Goal: Task Accomplishment & Management: Manage account settings

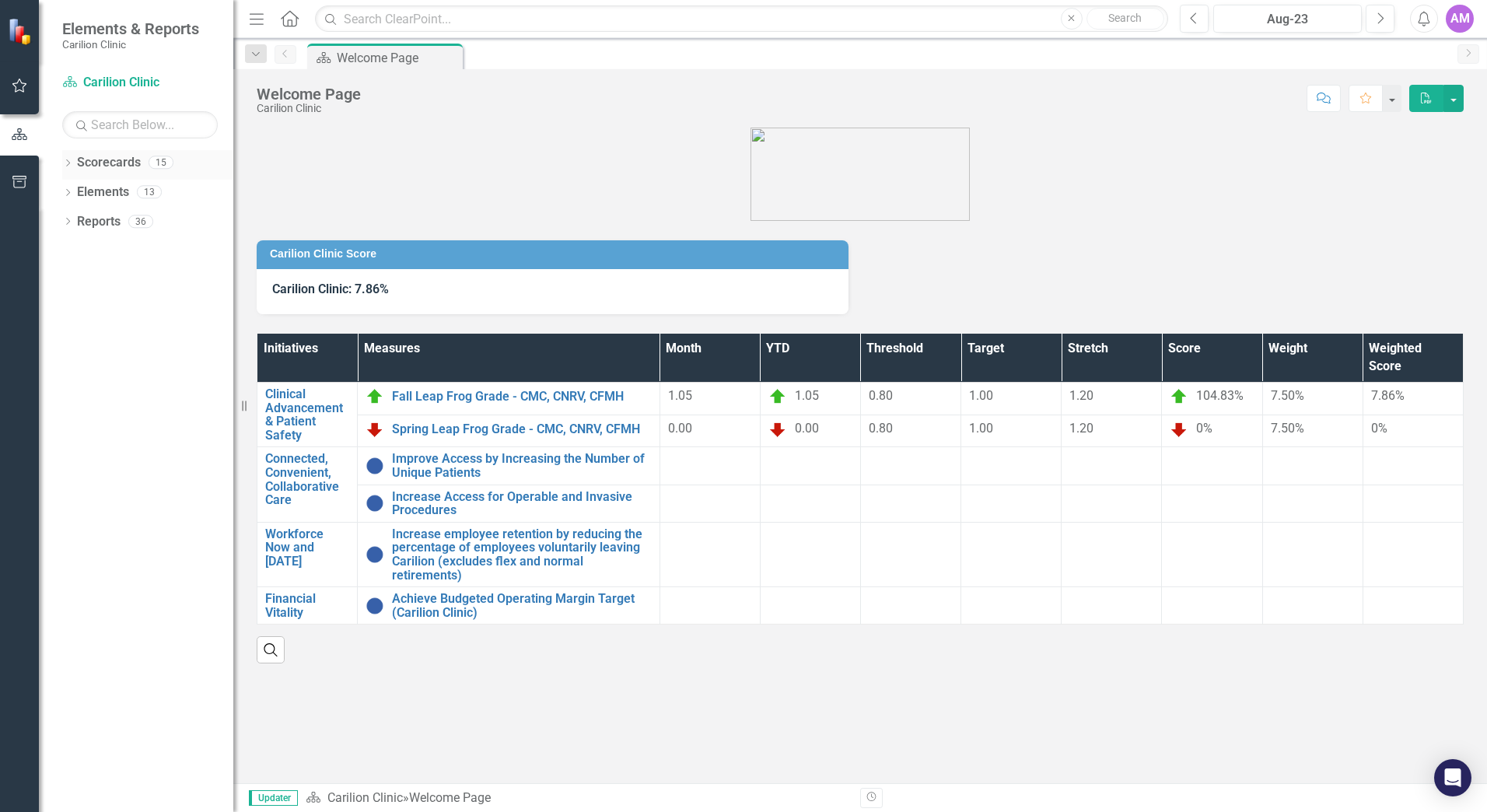
click at [111, 162] on link "Scorecards" at bounding box center [108, 163] width 64 height 18
click at [73, 160] on icon "Dropdown" at bounding box center [67, 164] width 11 height 8
click at [95, 162] on link "Scorecards" at bounding box center [108, 163] width 64 height 18
drag, startPoint x: 95, startPoint y: 162, endPoint x: 72, endPoint y: 161, distance: 23.0
click at [72, 161] on div "Dropdown" at bounding box center [65, 161] width 13 height 11
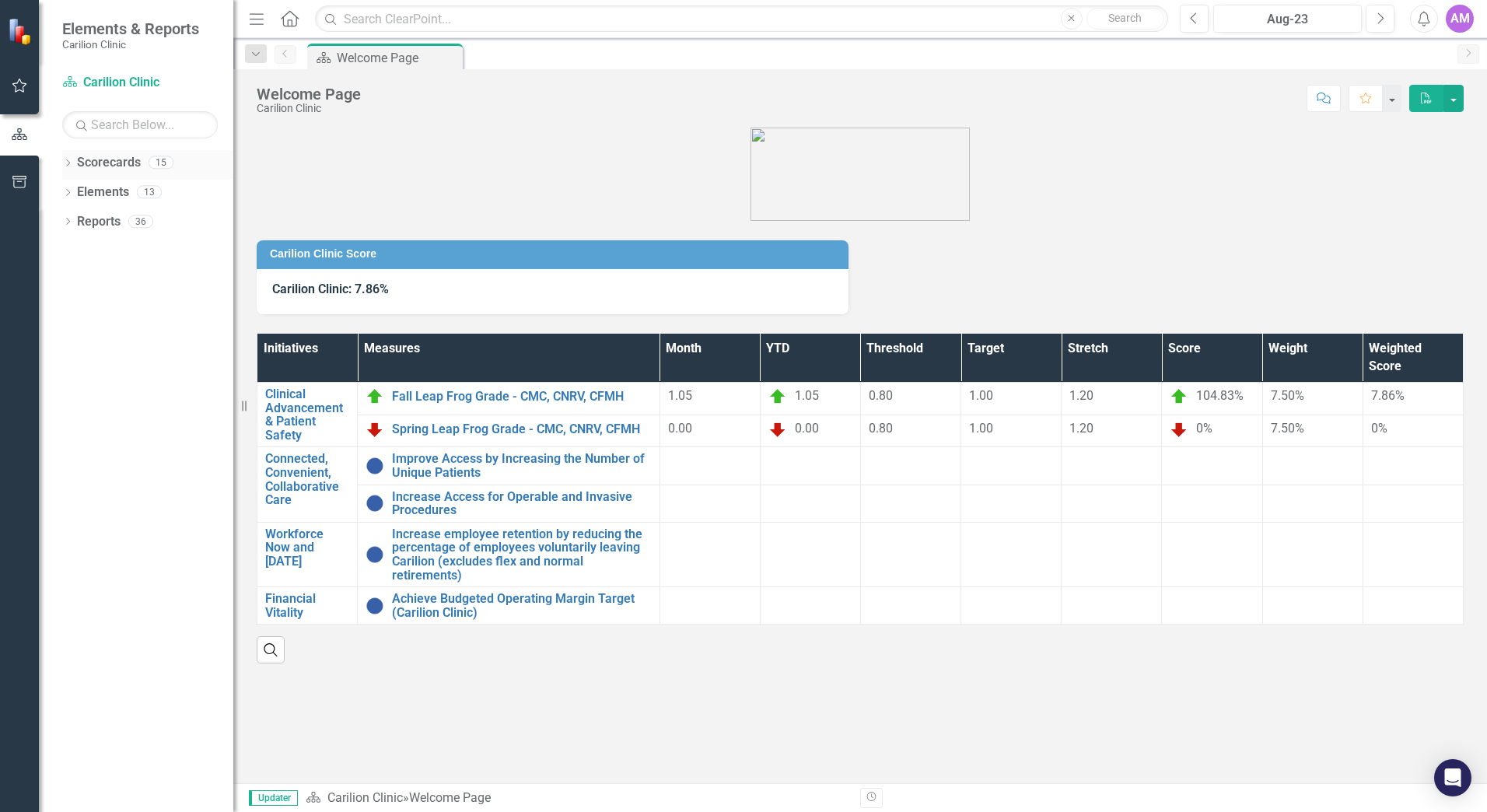
click at [74, 165] on div "Dropdown Scorecards 15" at bounding box center [147, 165] width 171 height 30
click at [66, 162] on icon "Dropdown" at bounding box center [67, 164] width 11 height 8
click at [108, 196] on link "Carilion Clinic" at bounding box center [159, 192] width 148 height 18
click at [76, 190] on icon at bounding box center [76, 191] width 4 height 7
click at [124, 243] on link "[PERSON_NAME]" at bounding box center [168, 252] width 132 height 18
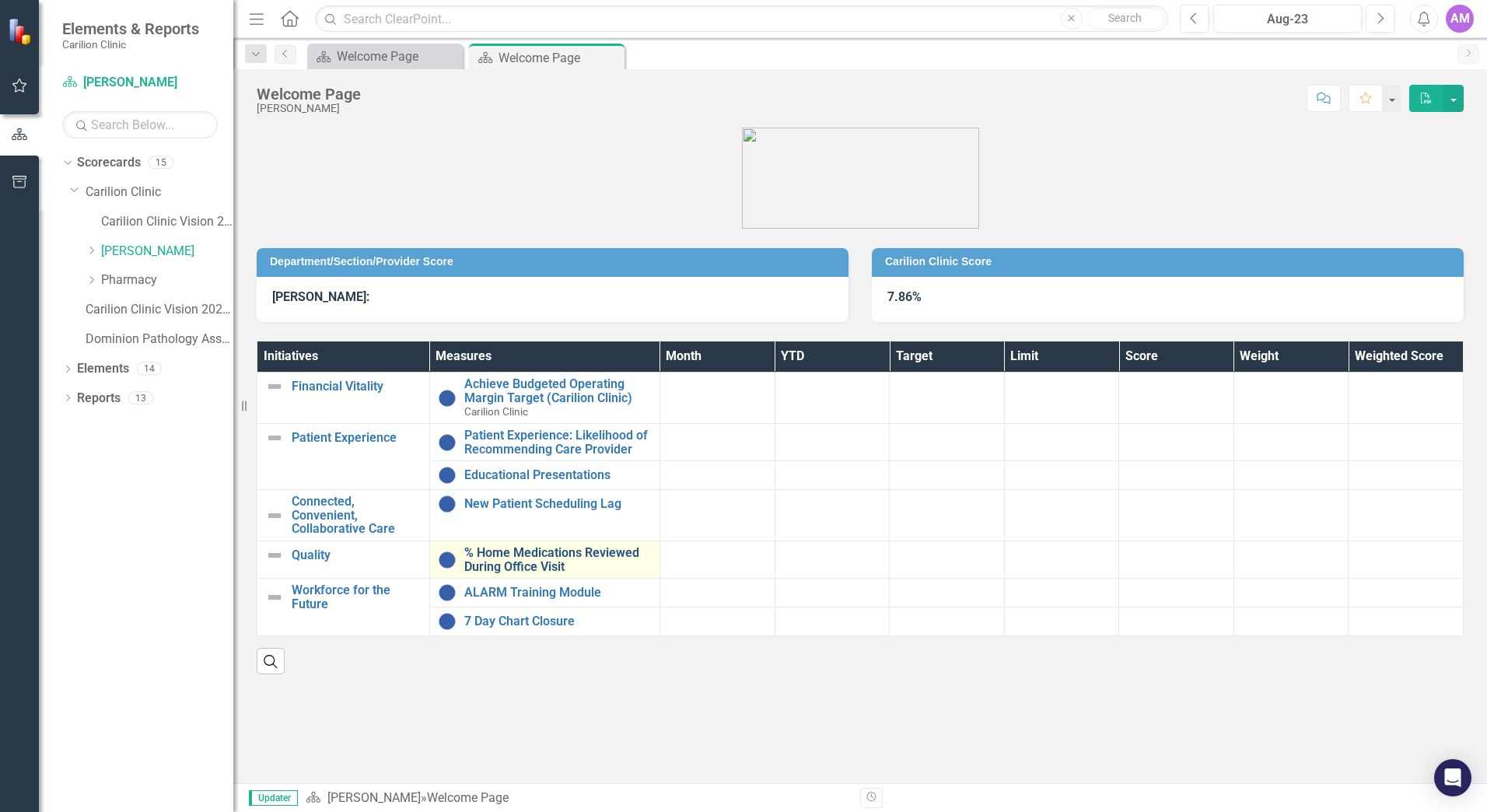
click at [534, 552] on link "% Home Medications Reviewed During Office Visit" at bounding box center [558, 559] width 187 height 27
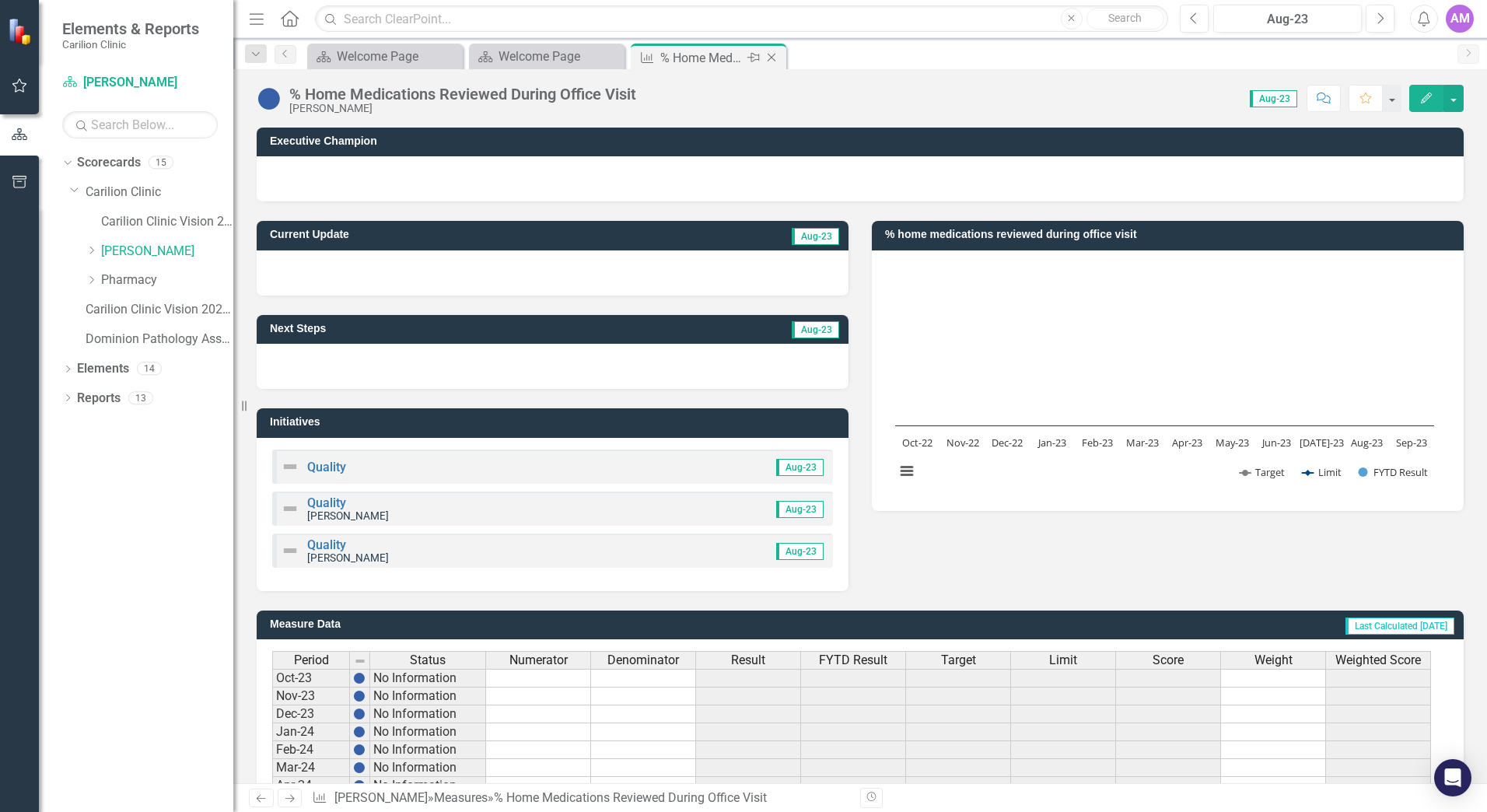
click at [772, 54] on icon "Close" at bounding box center [771, 57] width 16 height 12
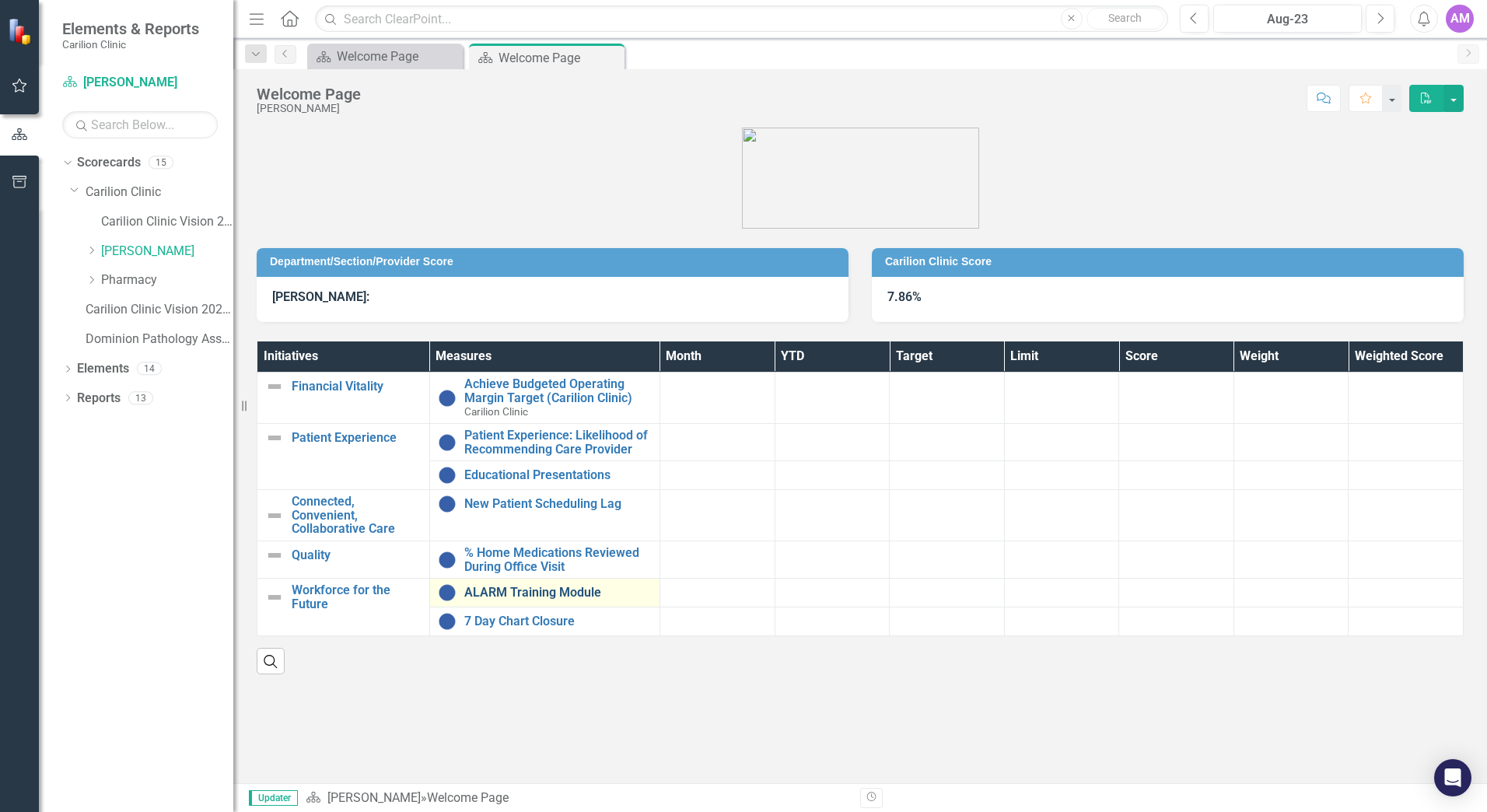
click at [507, 598] on link "ALARM Training Module" at bounding box center [558, 592] width 187 height 14
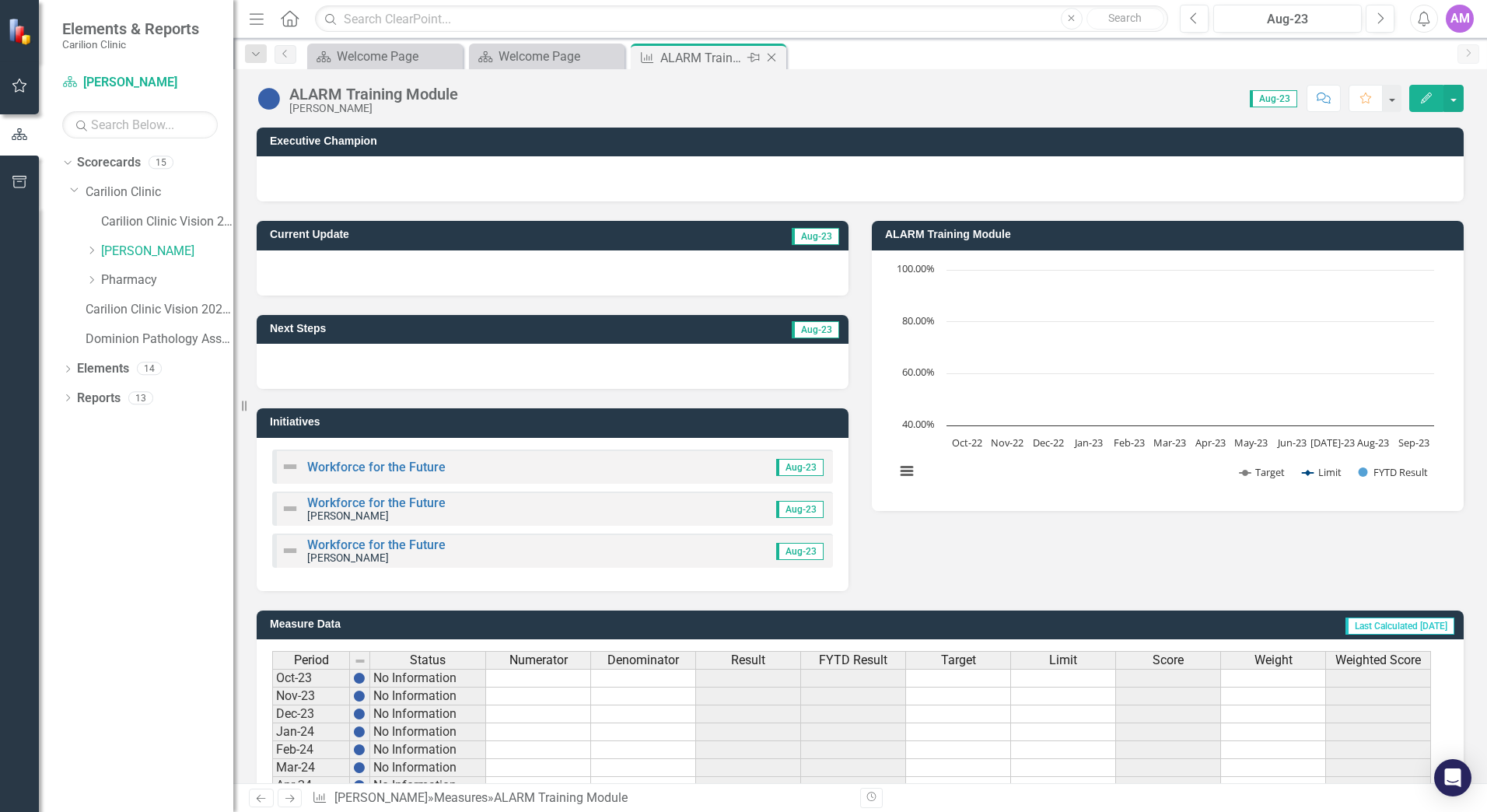
click at [772, 56] on icon "Close" at bounding box center [771, 57] width 16 height 12
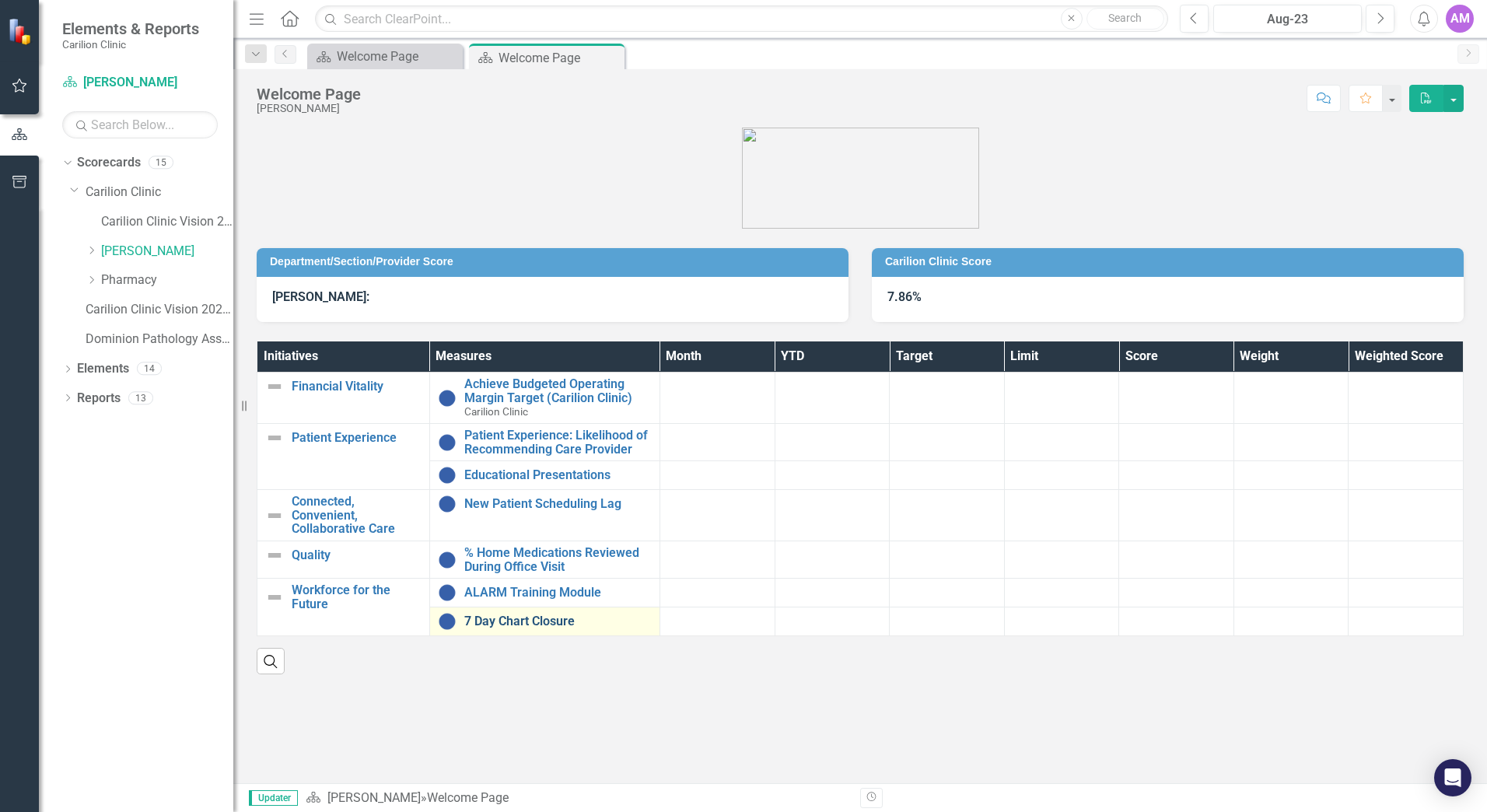
click at [515, 615] on link "7 Day Chart Closure" at bounding box center [558, 621] width 187 height 14
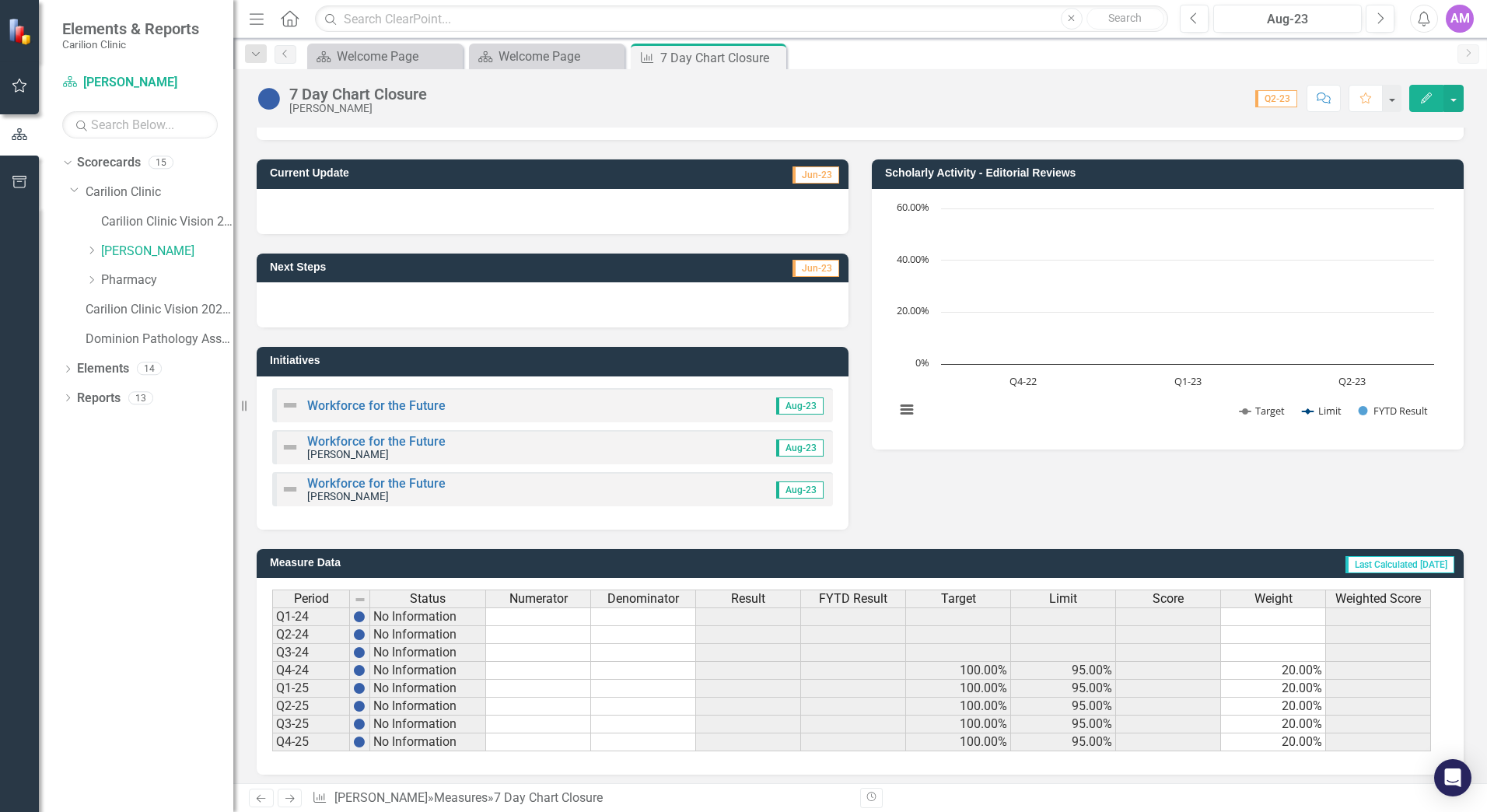
scroll to position [68, 0]
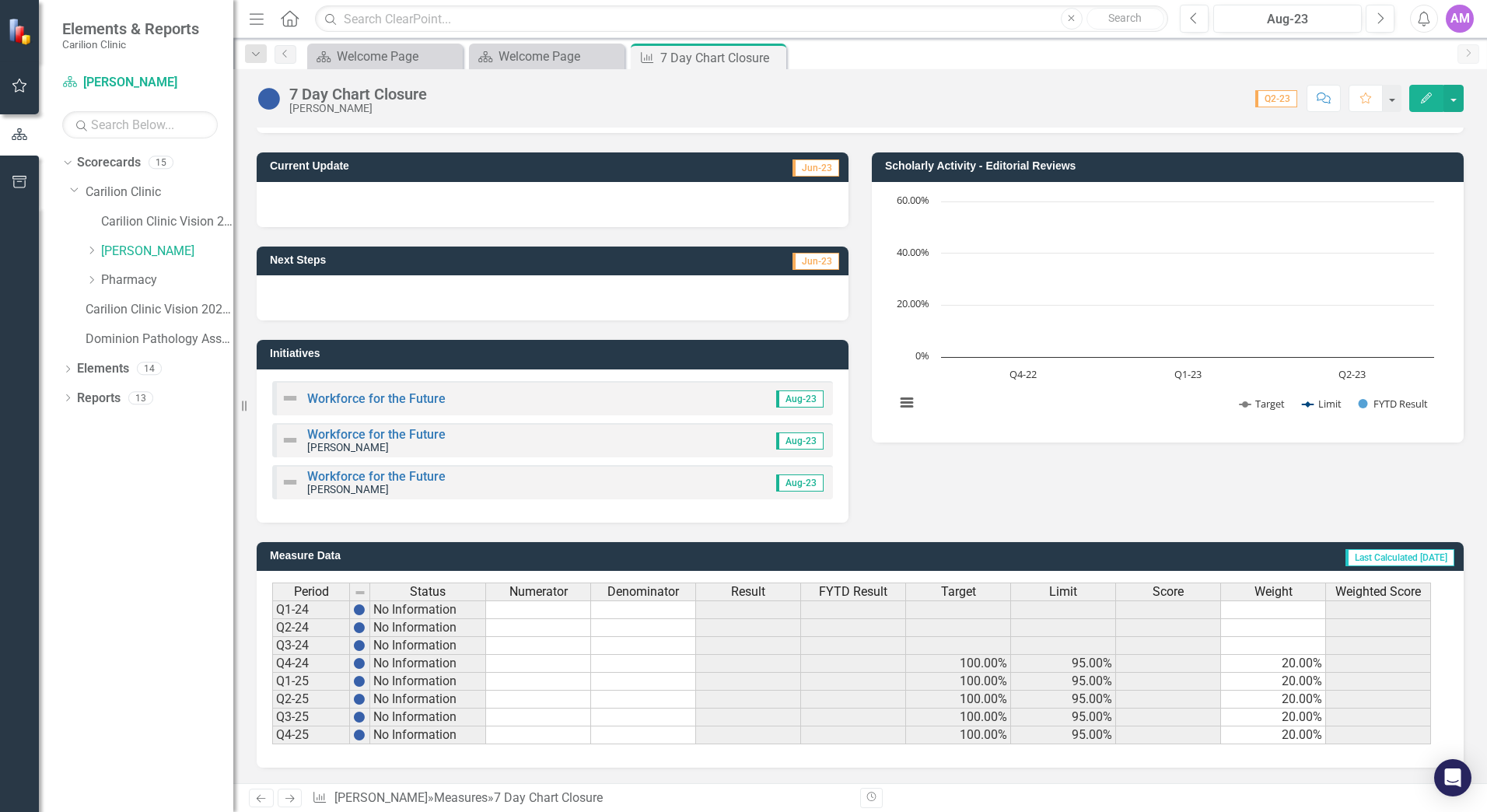
click at [0, 0] on icon "Close" at bounding box center [0, 0] width 0 height 0
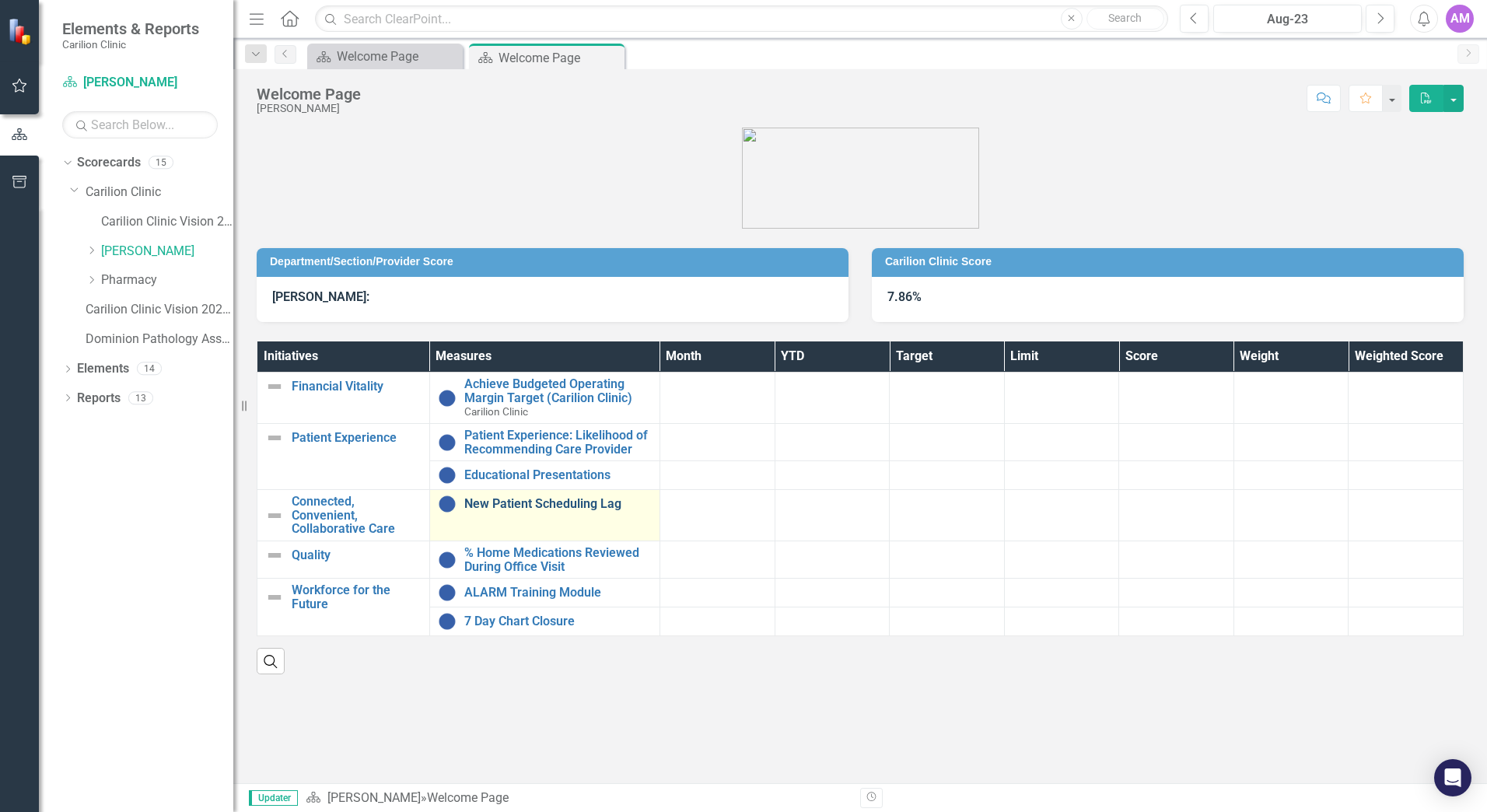
click at [515, 508] on link "New Patient Scheduling Lag" at bounding box center [558, 503] width 187 height 14
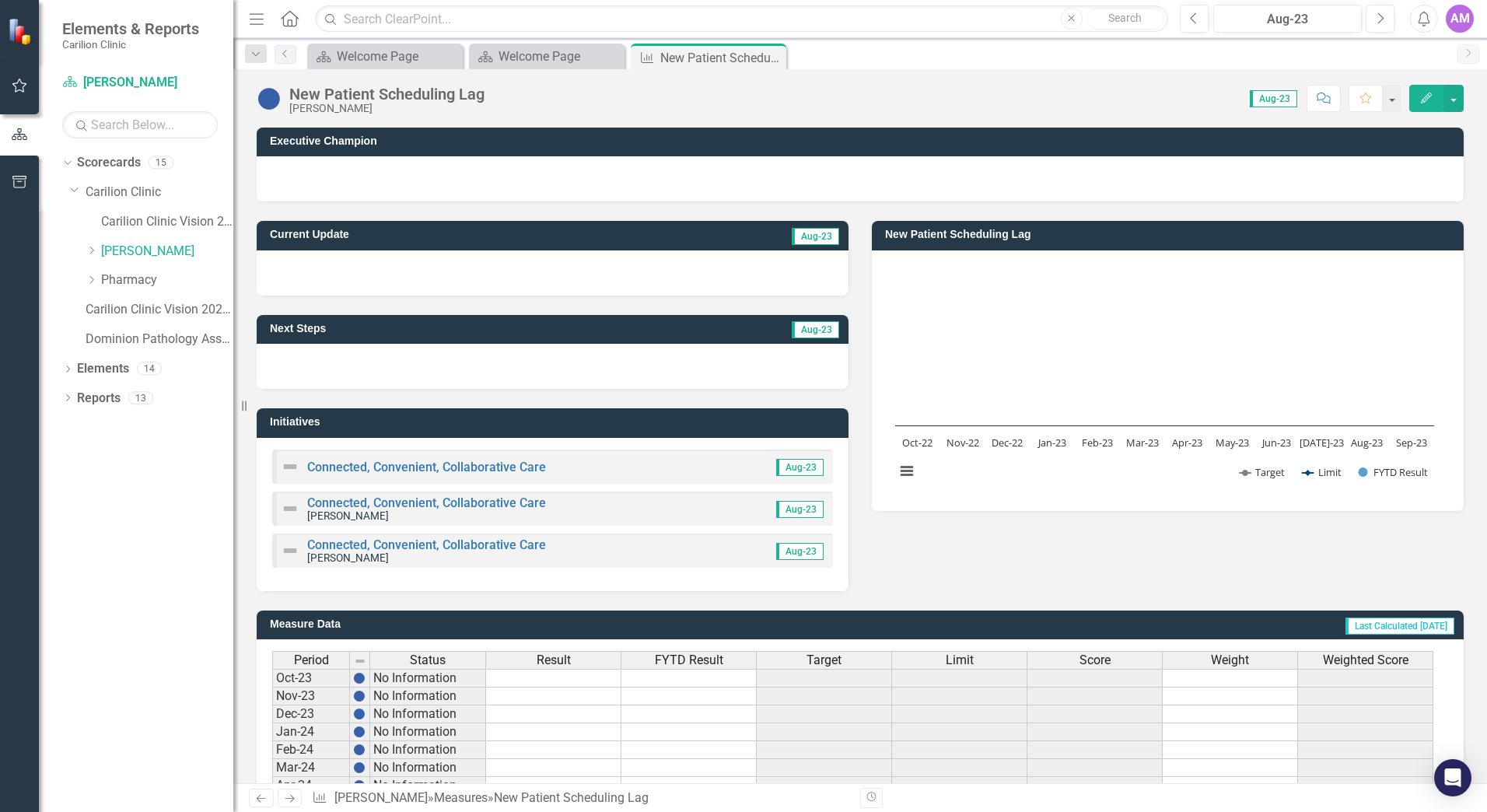
scroll to position [355, 0]
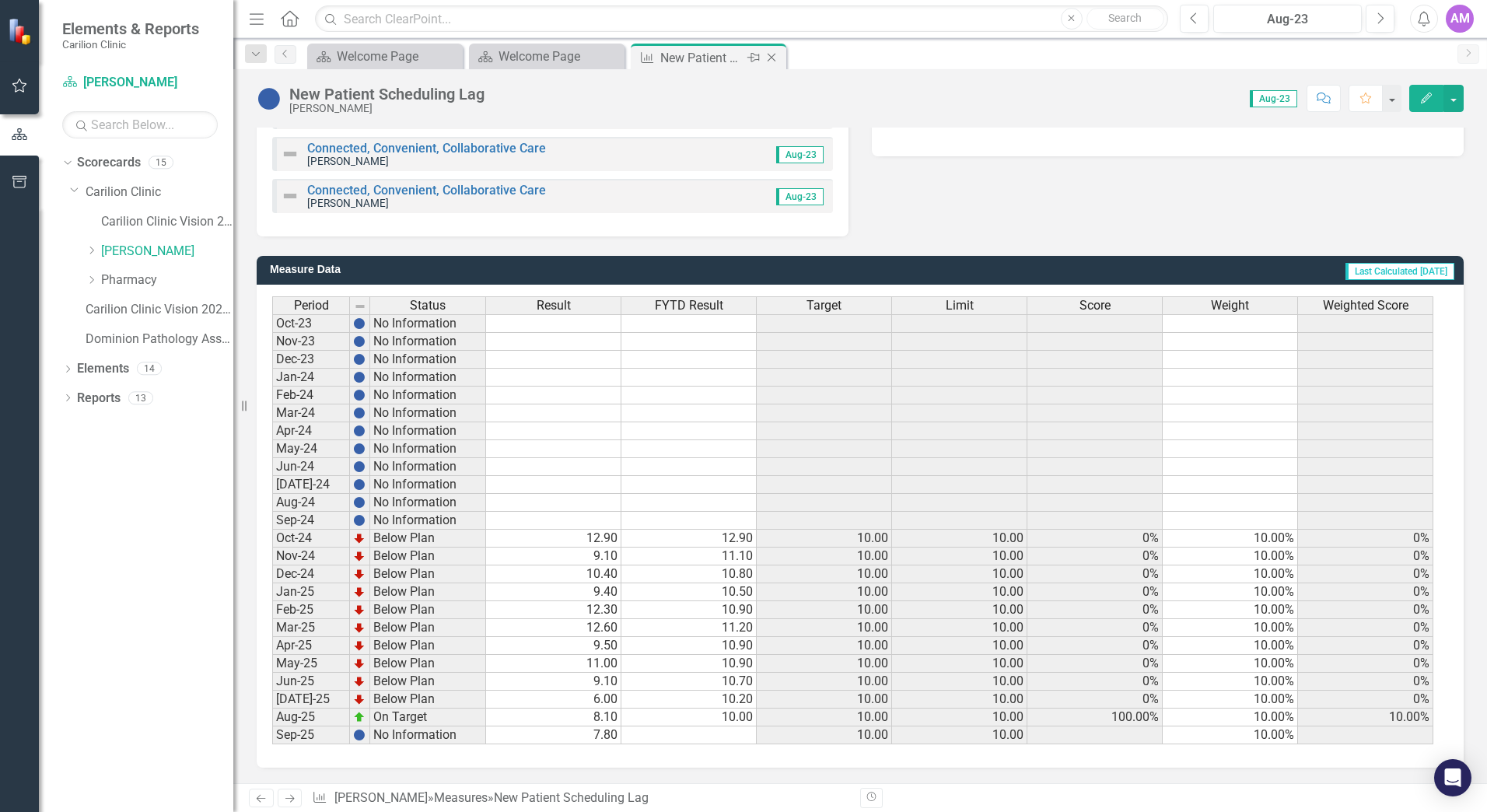
click at [778, 54] on icon "Close" at bounding box center [771, 57] width 16 height 12
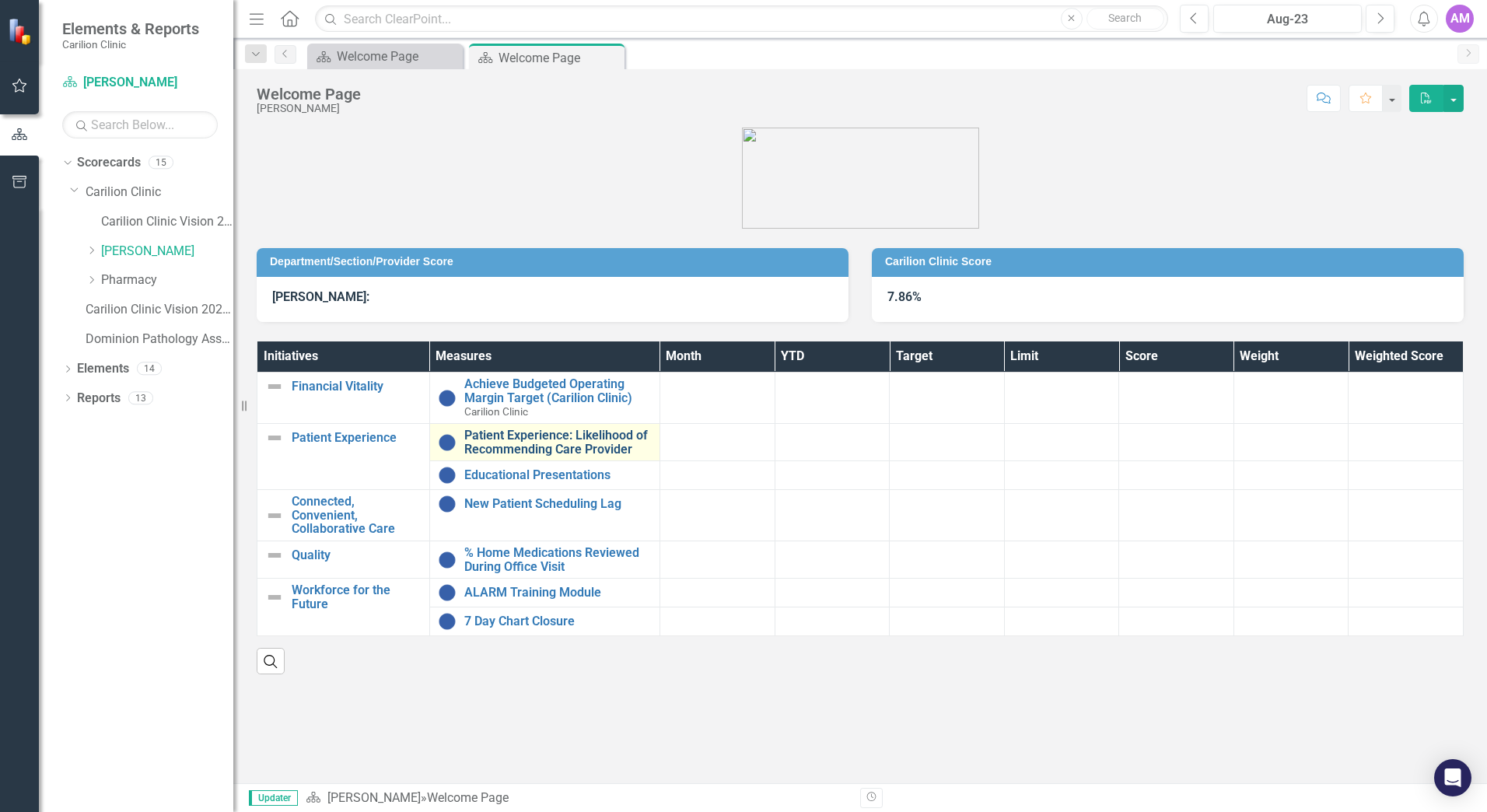
click at [504, 446] on link "Patient Experience: Likelihood of Recommending Care Provider" at bounding box center [558, 441] width 187 height 27
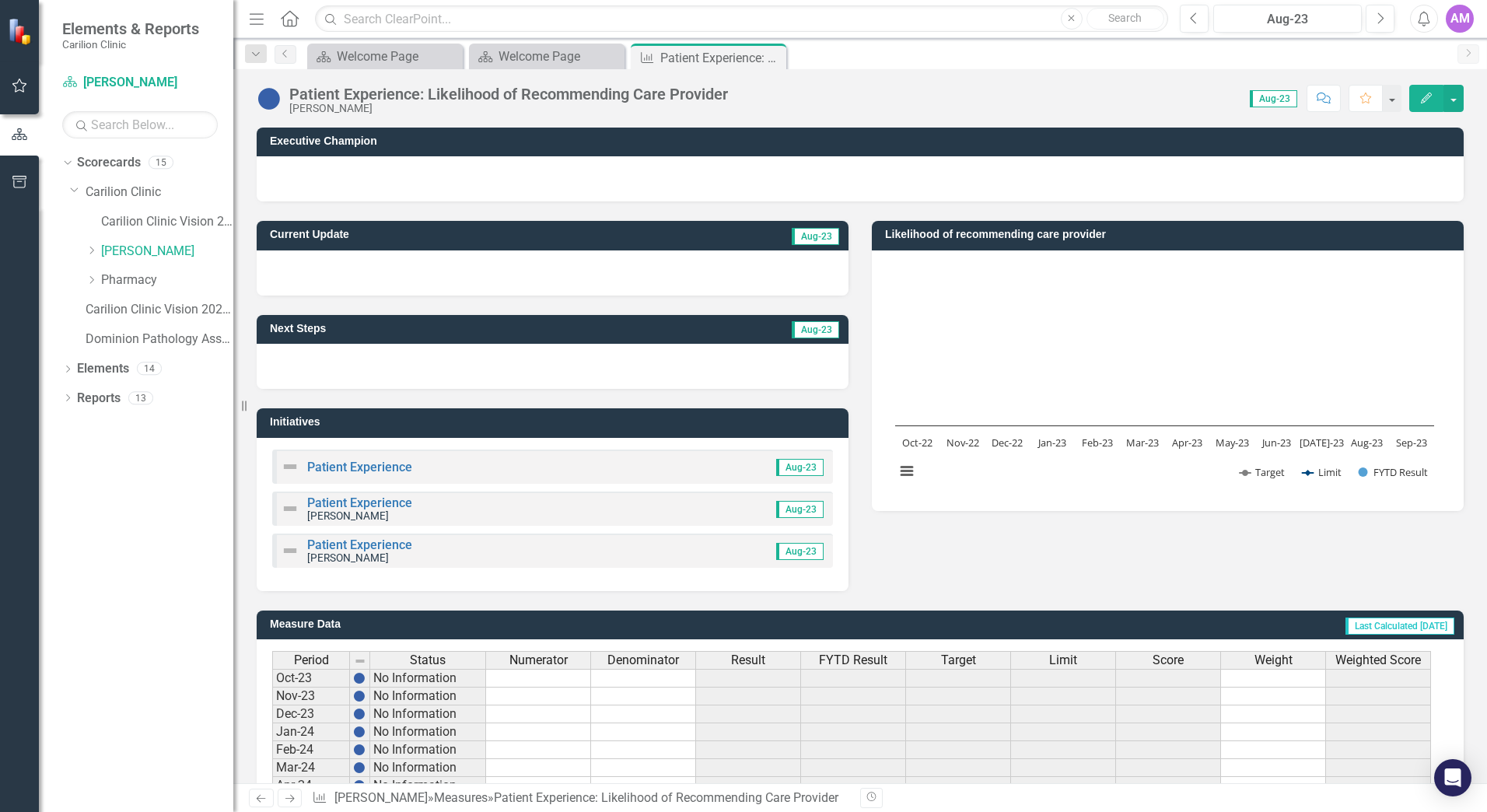
scroll to position [355, 0]
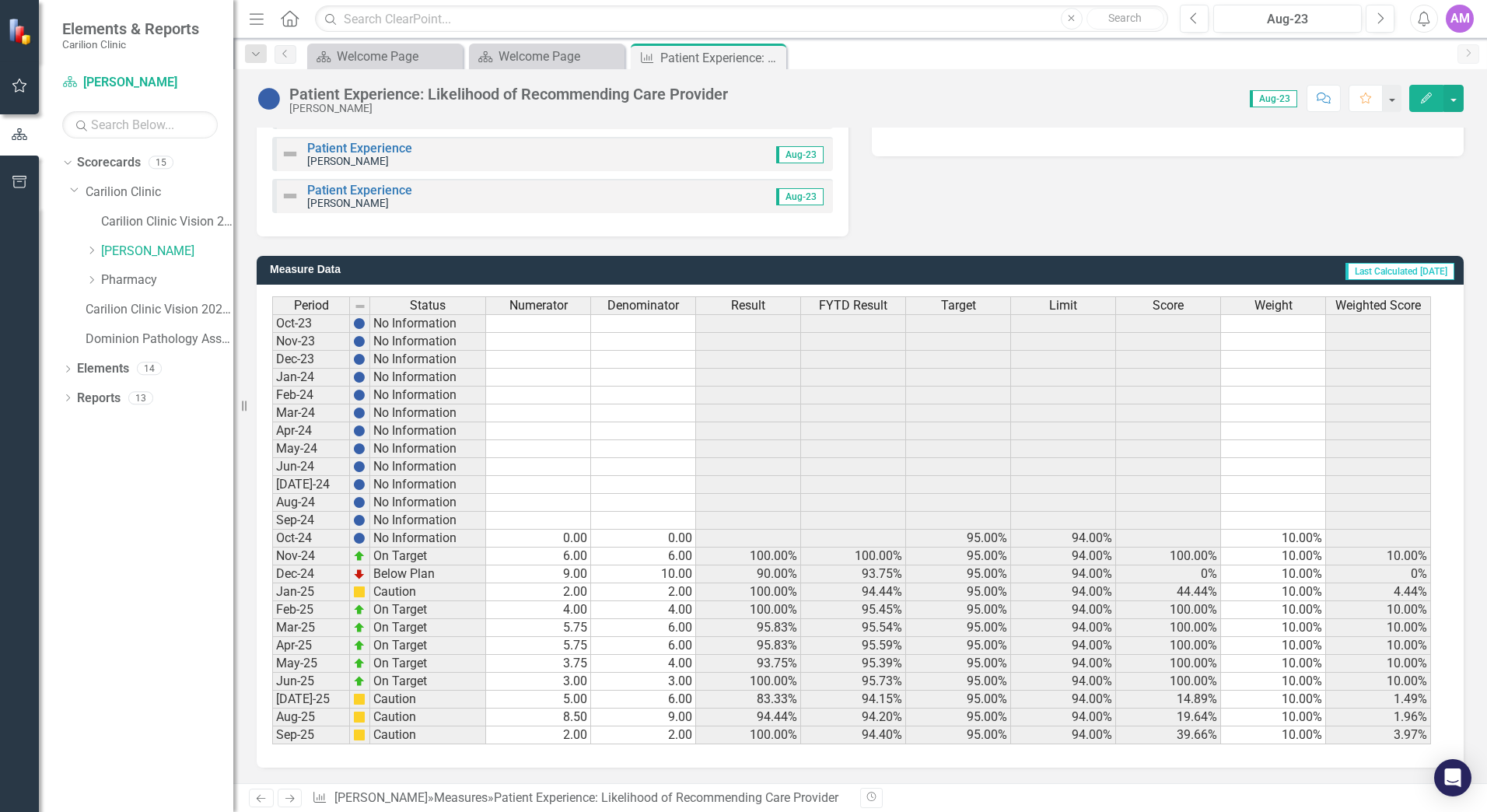
click at [664, 706] on td "6.00" at bounding box center [643, 700] width 105 height 18
click at [574, 704] on td "5.00" at bounding box center [538, 700] width 105 height 18
click at [635, 699] on td "6.00" at bounding box center [643, 700] width 105 height 18
click at [581, 720] on td "8.50" at bounding box center [538, 718] width 105 height 18
click at [611, 720] on td "9.00" at bounding box center [643, 718] width 105 height 18
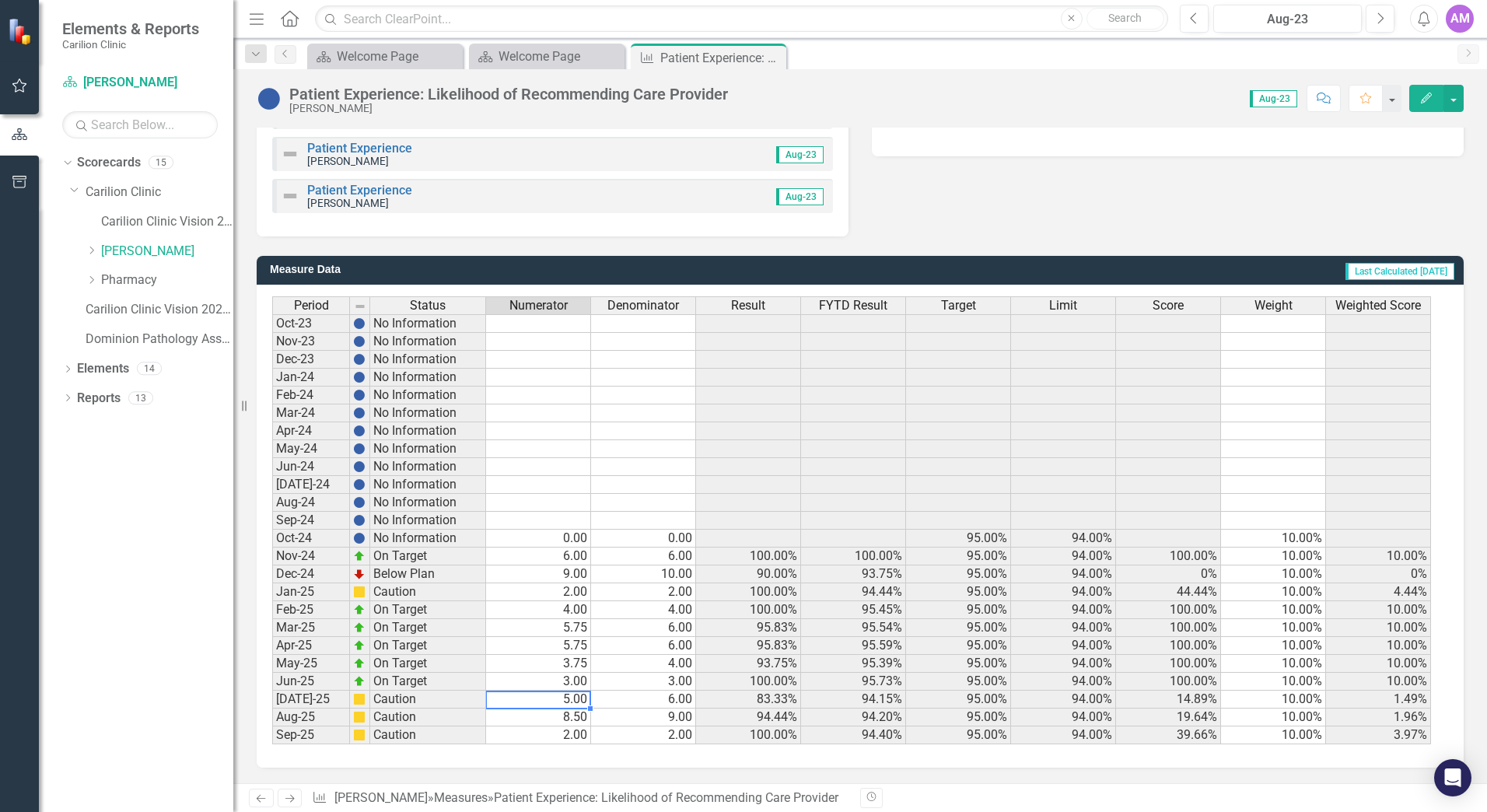
click at [578, 703] on td "5.00" at bounding box center [538, 700] width 105 height 18
click at [628, 693] on td "6.00" at bounding box center [643, 700] width 105 height 18
click at [774, 59] on icon "Close" at bounding box center [771, 57] width 16 height 12
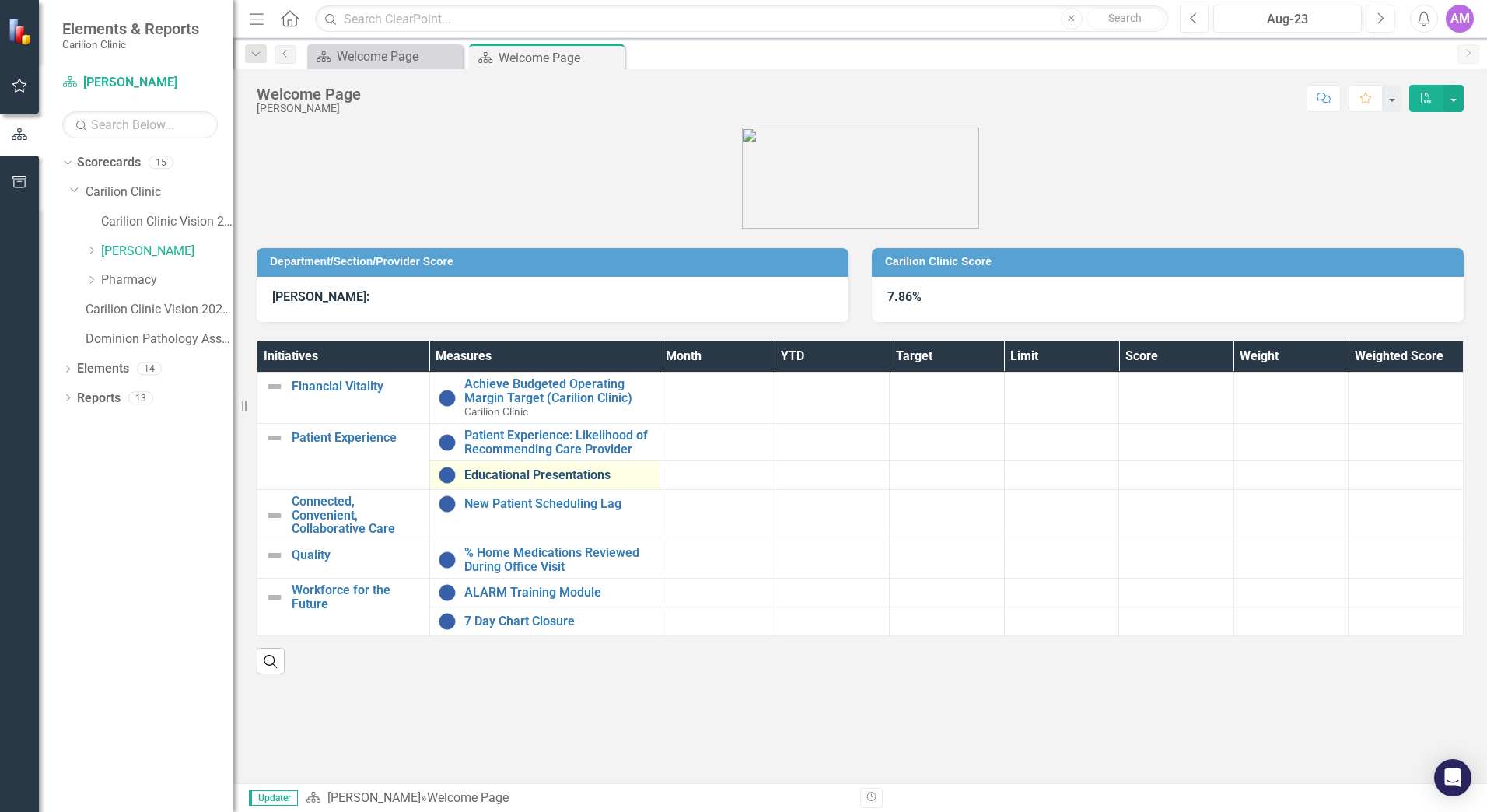
click at [510, 478] on link "Educational Presentations" at bounding box center [558, 474] width 187 height 14
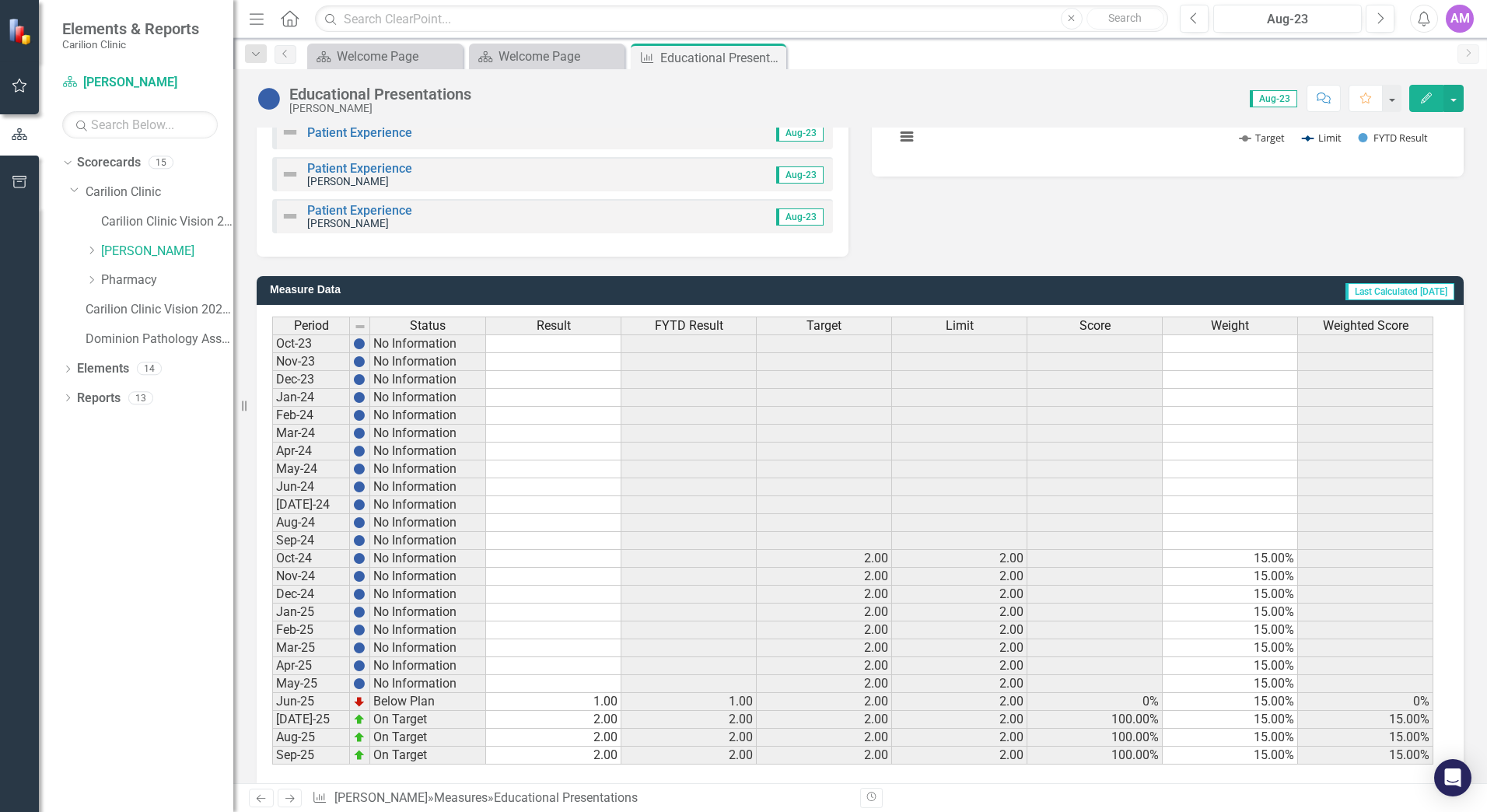
scroll to position [355, 0]
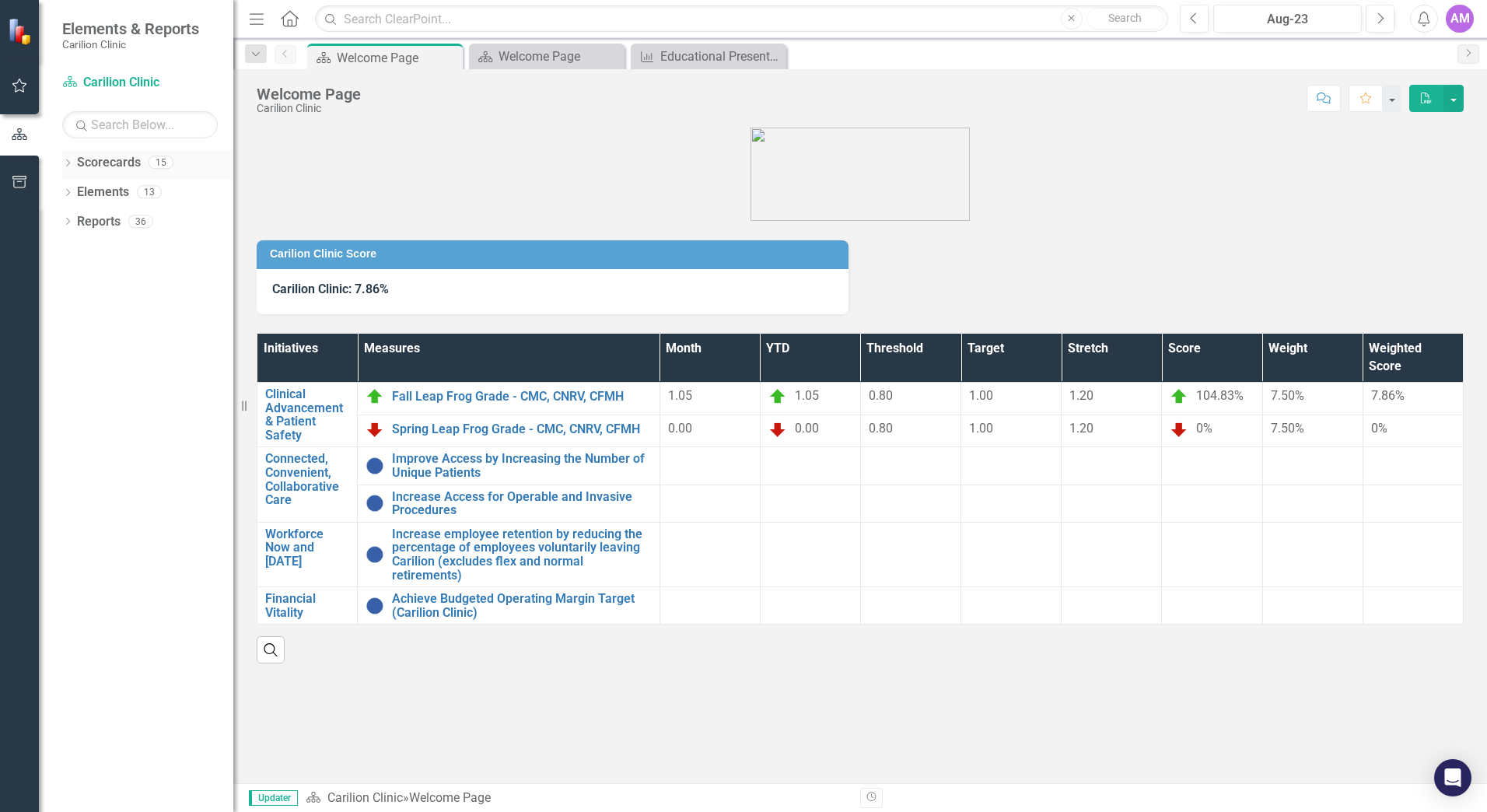
click at [118, 166] on link "Scorecards" at bounding box center [108, 163] width 64 height 18
click at [68, 162] on icon "Dropdown" at bounding box center [67, 164] width 11 height 8
click at [110, 196] on link "Carilion Clinic" at bounding box center [159, 192] width 148 height 18
click at [75, 192] on icon "Dropdown" at bounding box center [76, 191] width 12 height 9
click at [132, 255] on link "[PERSON_NAME]" at bounding box center [168, 252] width 132 height 18
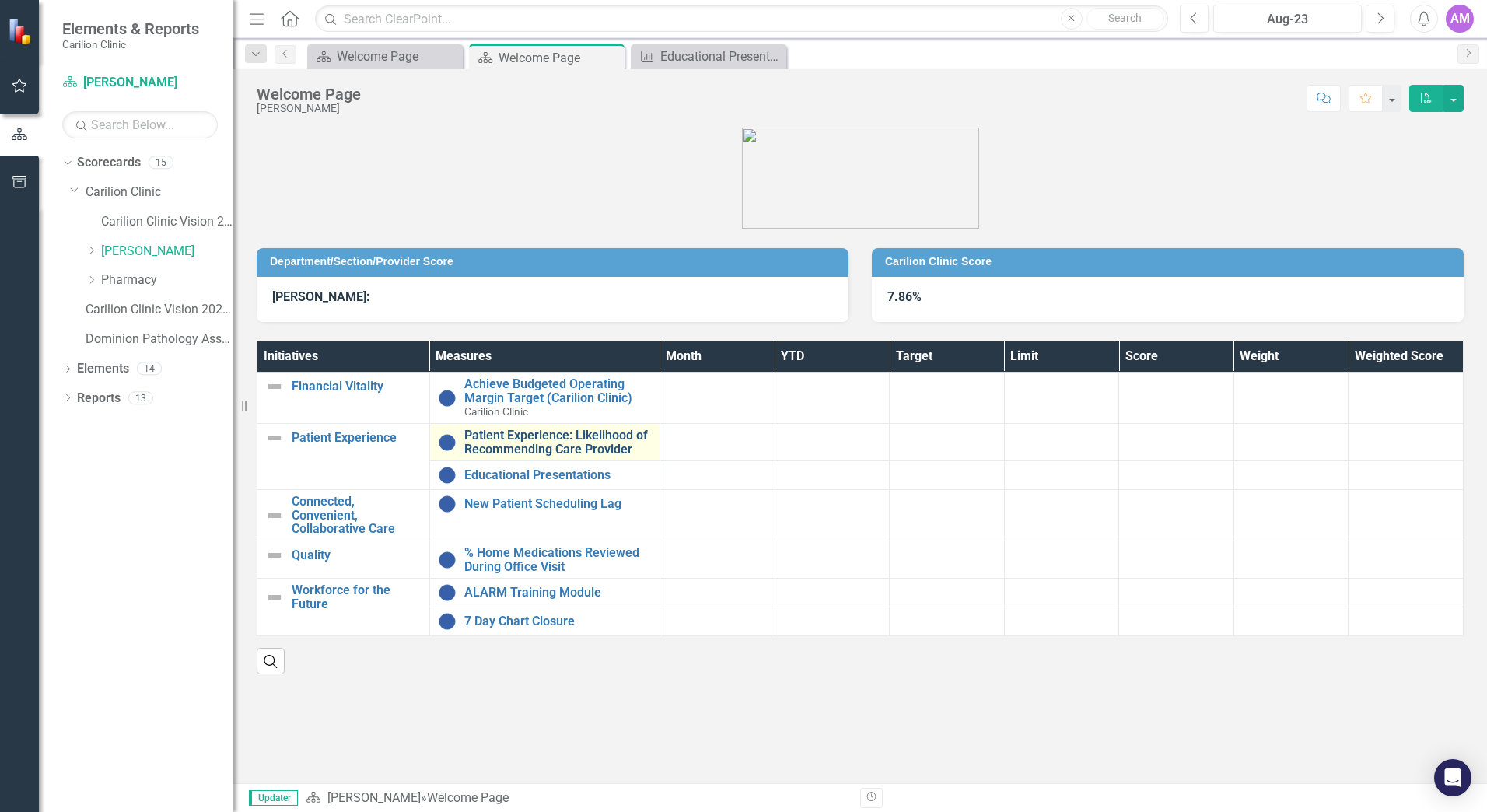
click at [522, 439] on link "Patient Experience: Likelihood of Recommending Care Provider" at bounding box center [558, 441] width 187 height 27
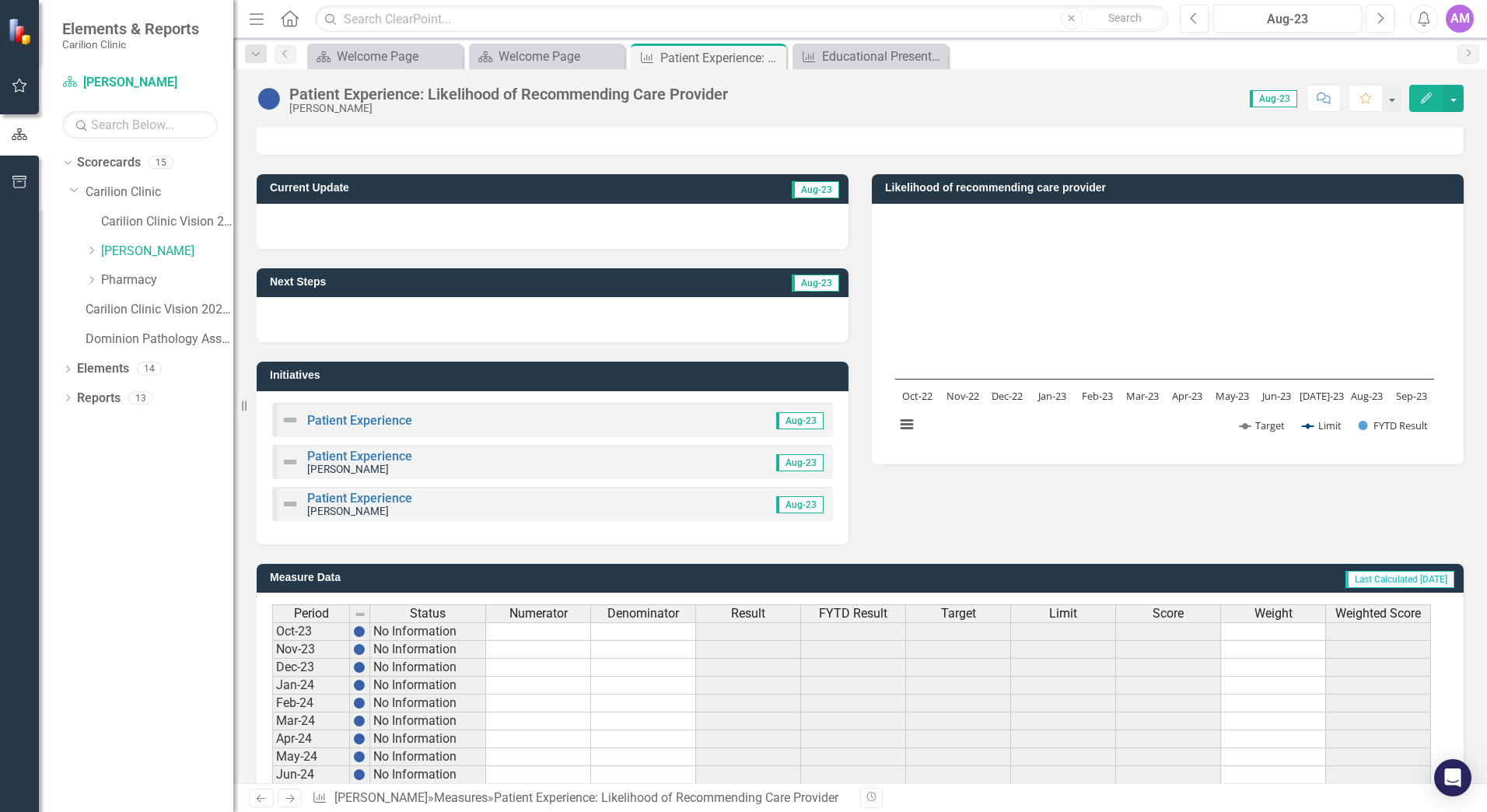
scroll to position [355, 0]
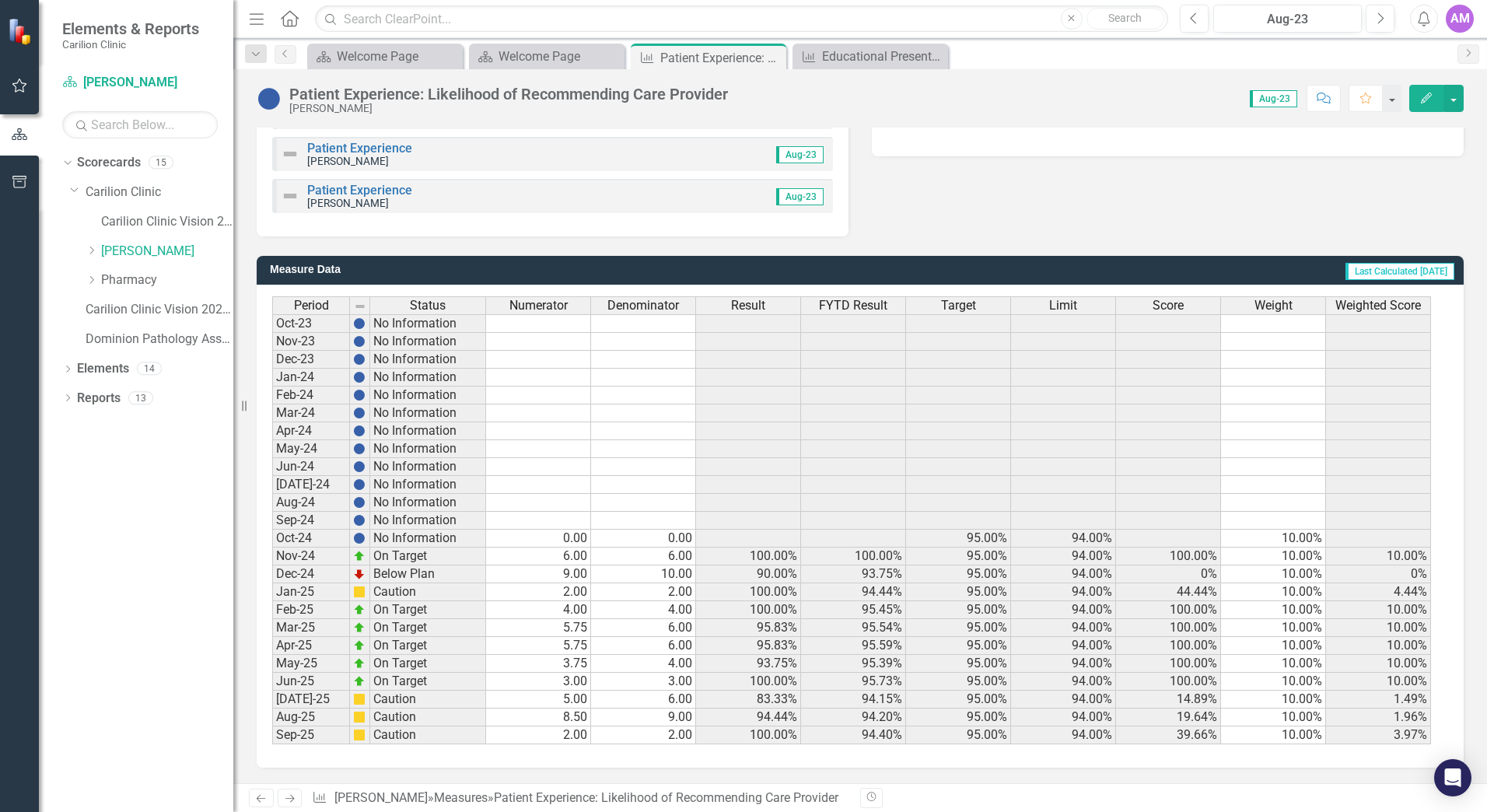
click at [526, 704] on td "5.00" at bounding box center [538, 700] width 105 height 18
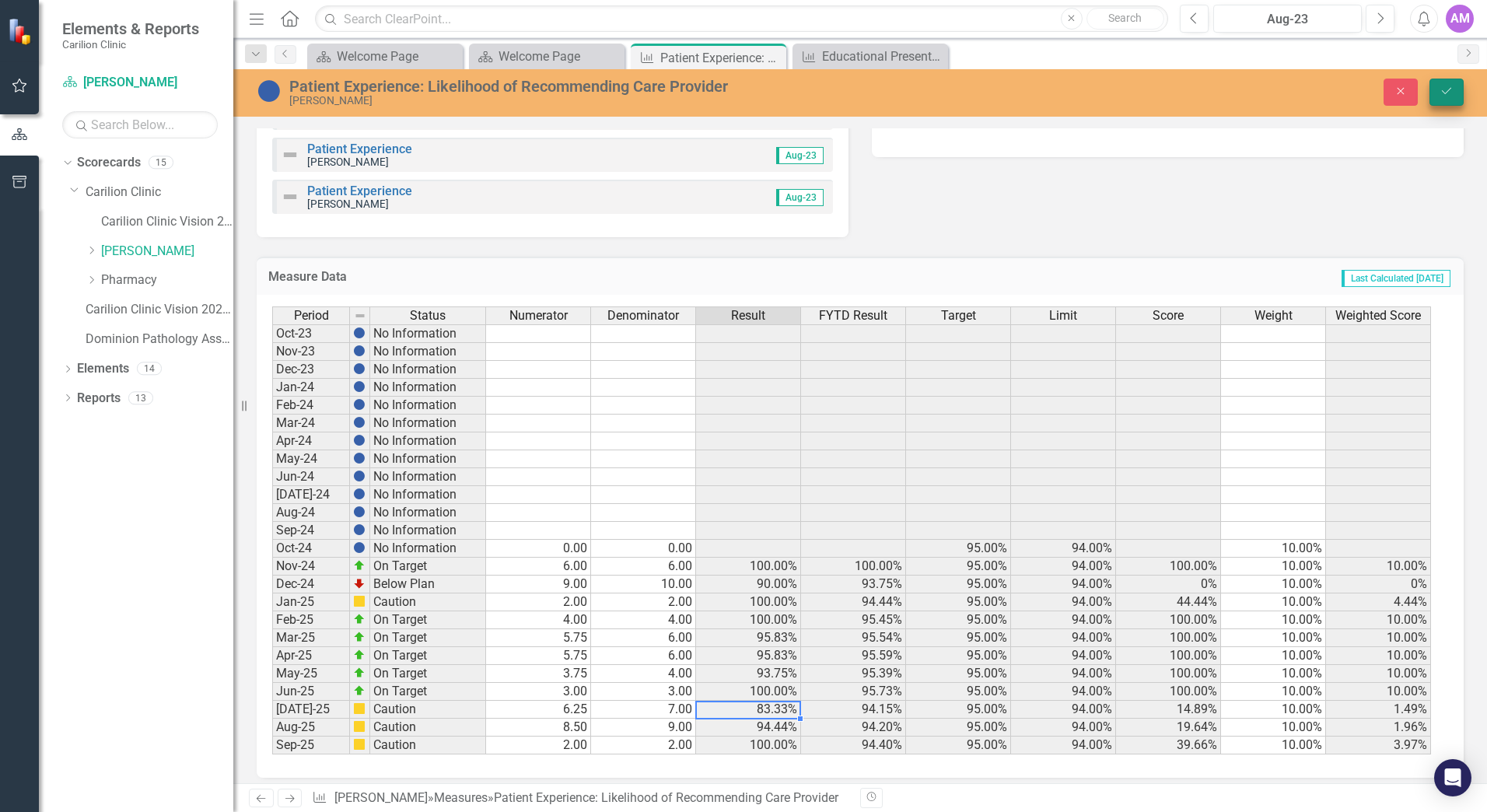
type textarea "7"
click at [1448, 85] on button "Save" at bounding box center [1446, 92] width 34 height 27
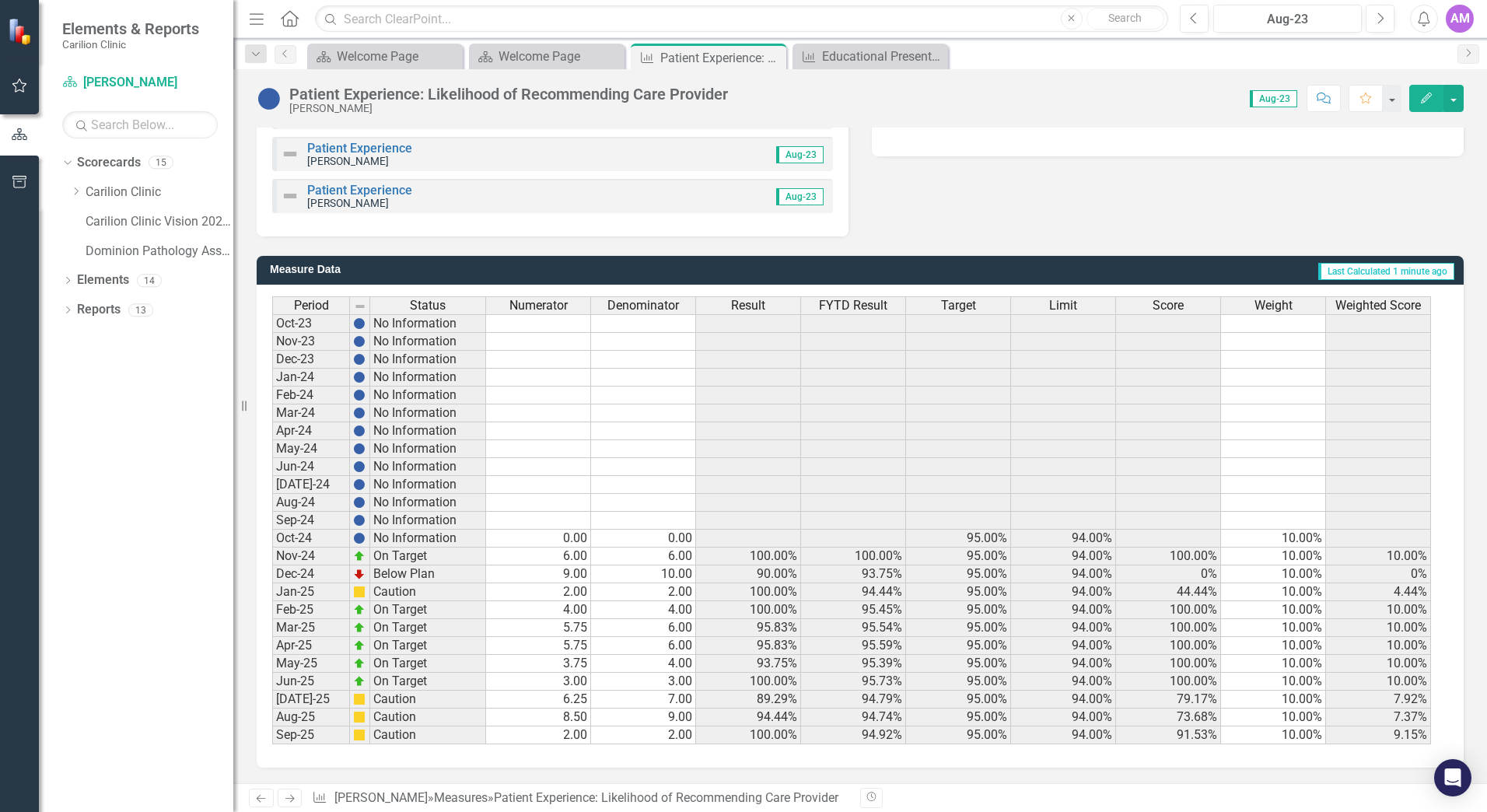
click at [571, 719] on td "8.50" at bounding box center [538, 718] width 105 height 18
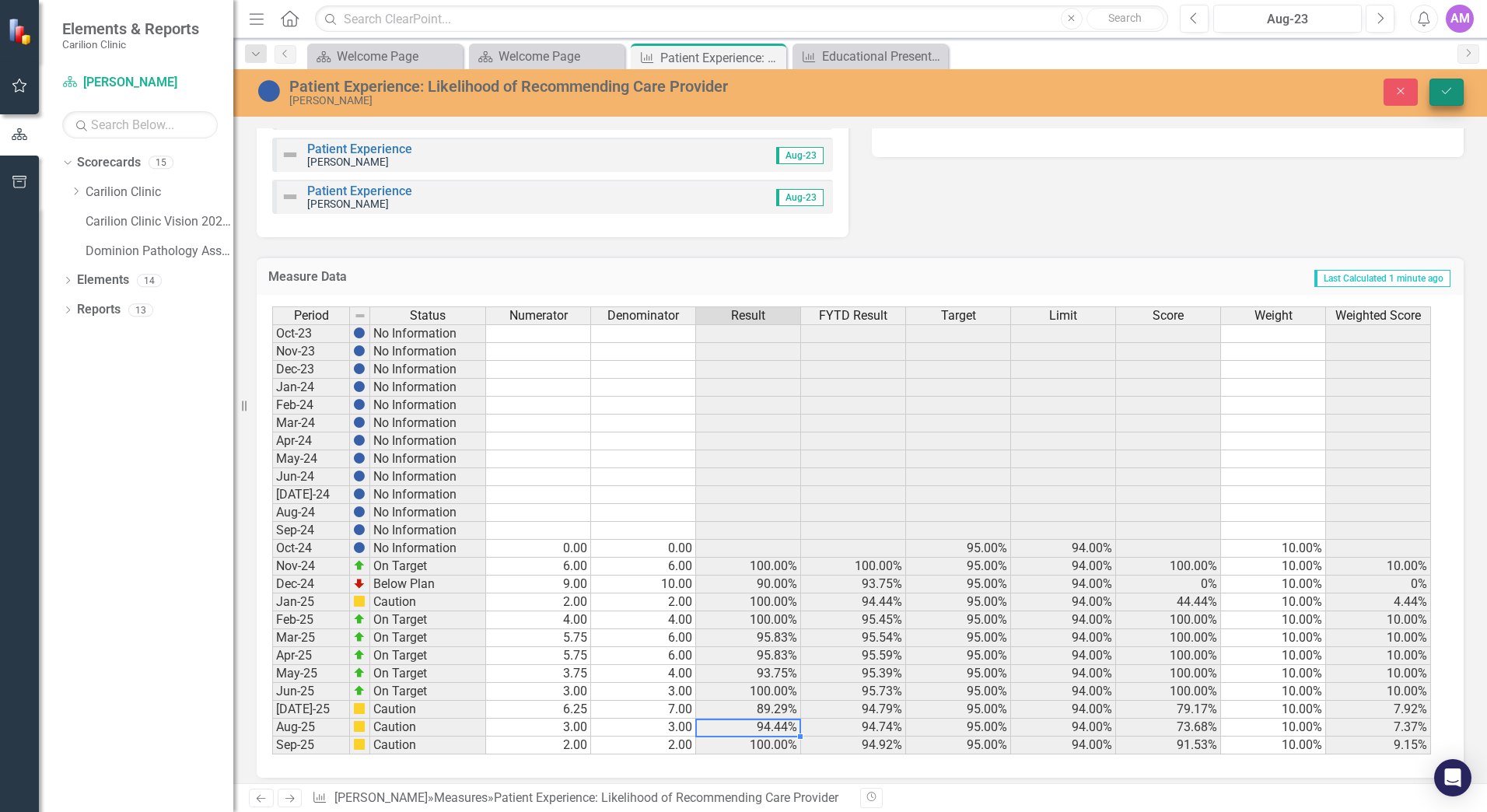
type textarea "3"
click at [1447, 86] on icon "Save" at bounding box center [1446, 91] width 14 height 11
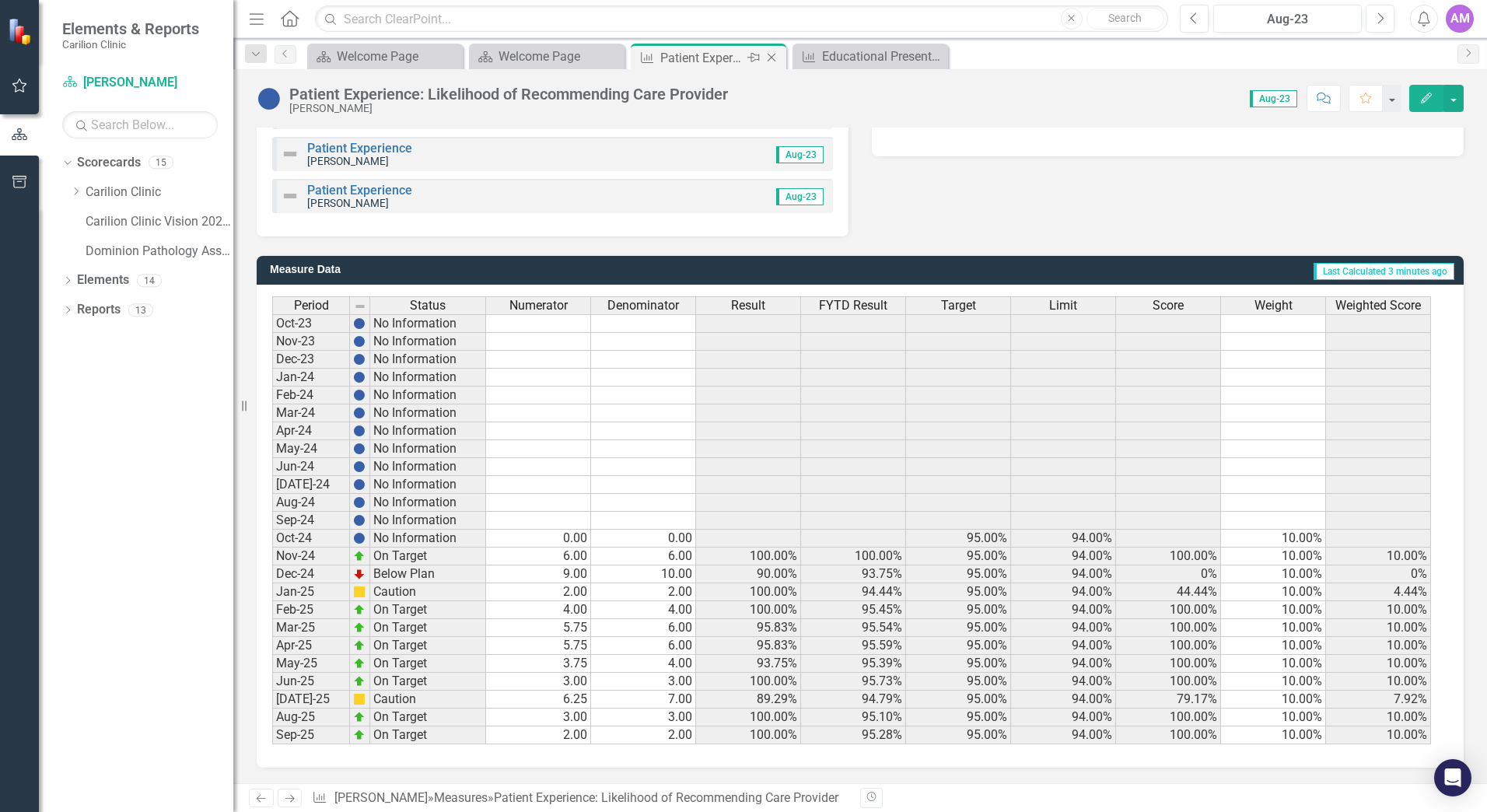
click at [774, 54] on icon "Close" at bounding box center [771, 57] width 16 height 12
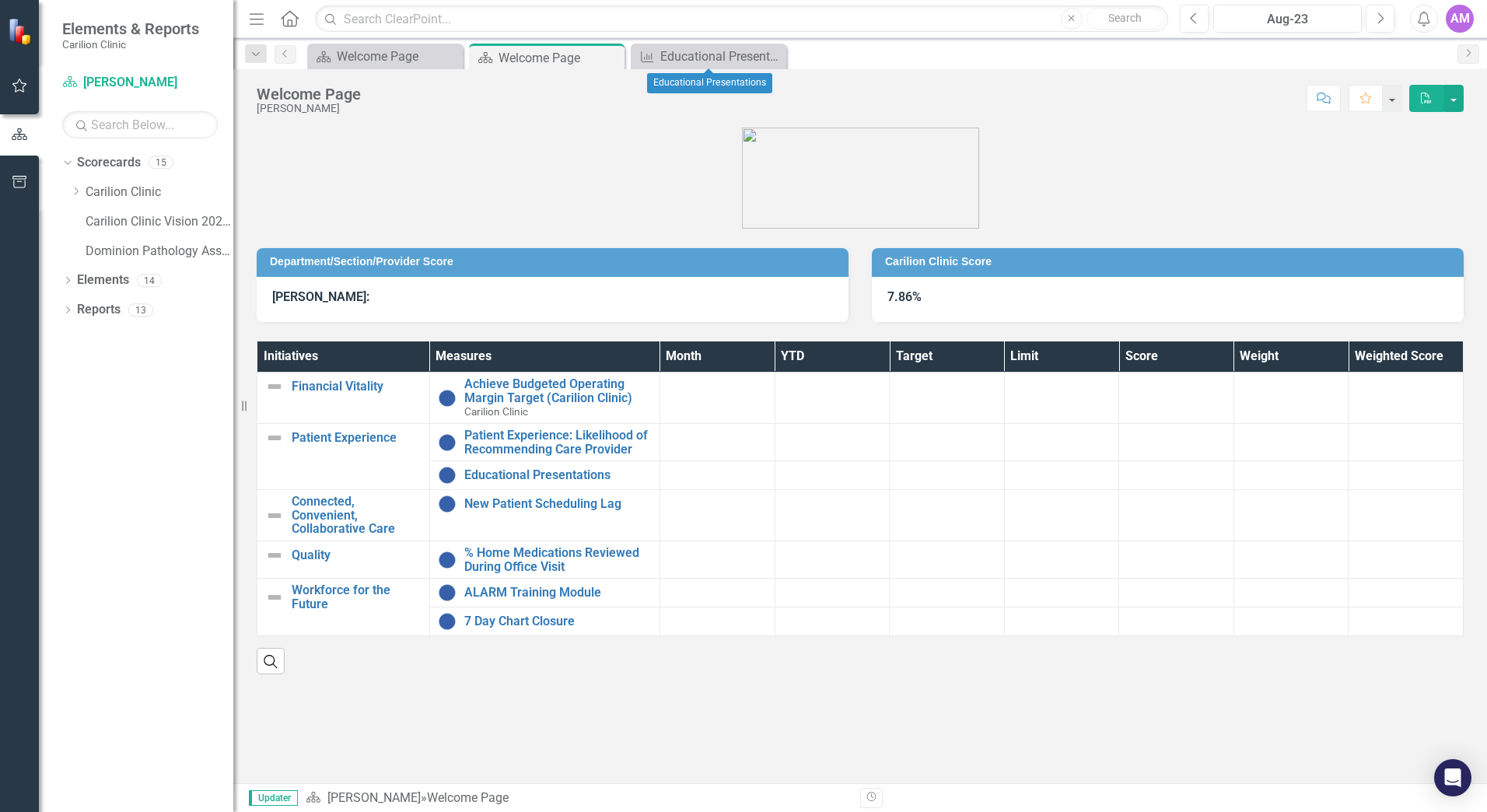
click at [0, 0] on icon "Close" at bounding box center [0, 0] width 0 height 0
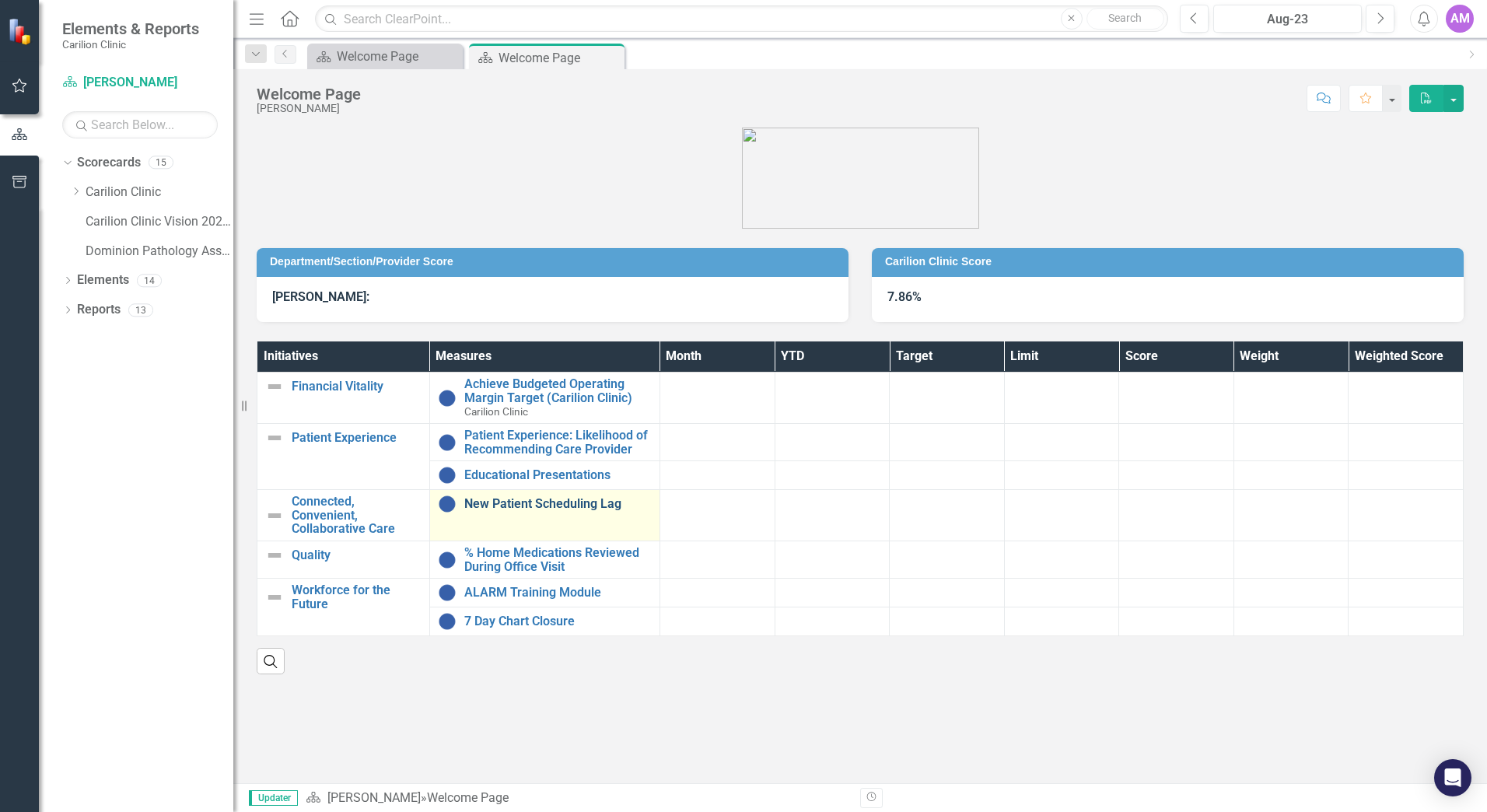
click at [532, 504] on link "New Patient Scheduling Lag" at bounding box center [558, 503] width 187 height 14
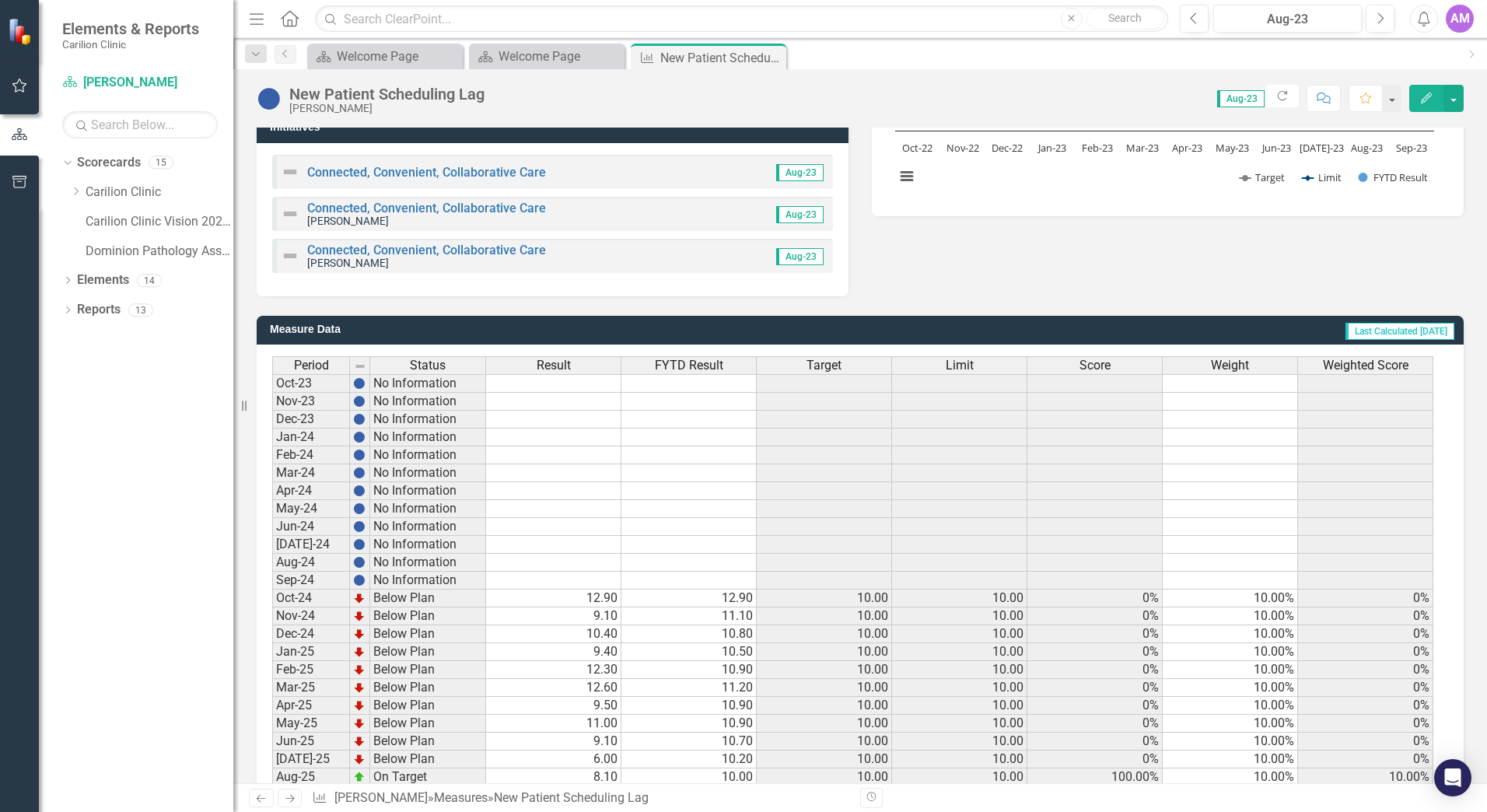
scroll to position [355, 0]
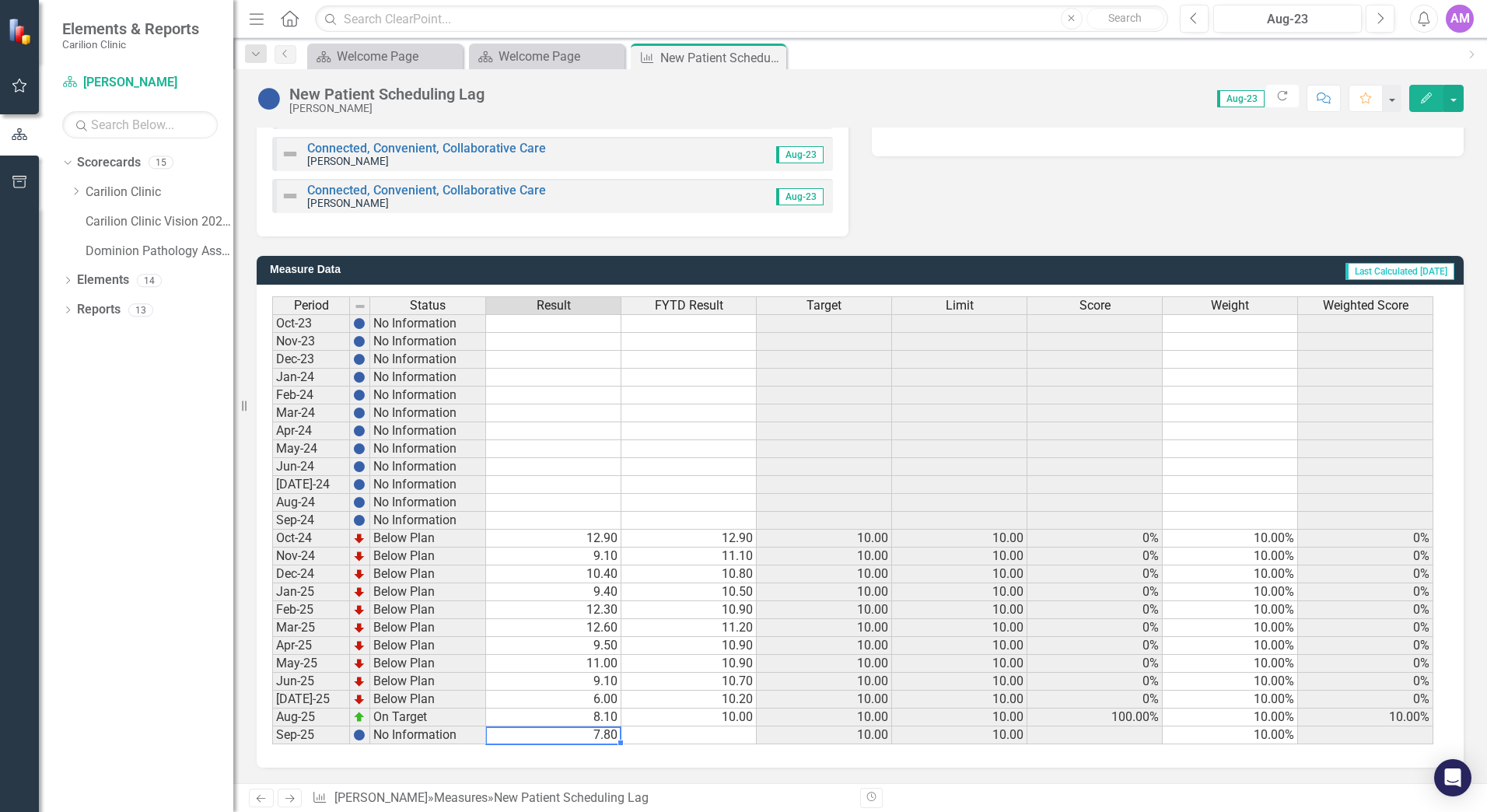
click at [582, 736] on td "7.80" at bounding box center [554, 735] width 135 height 18
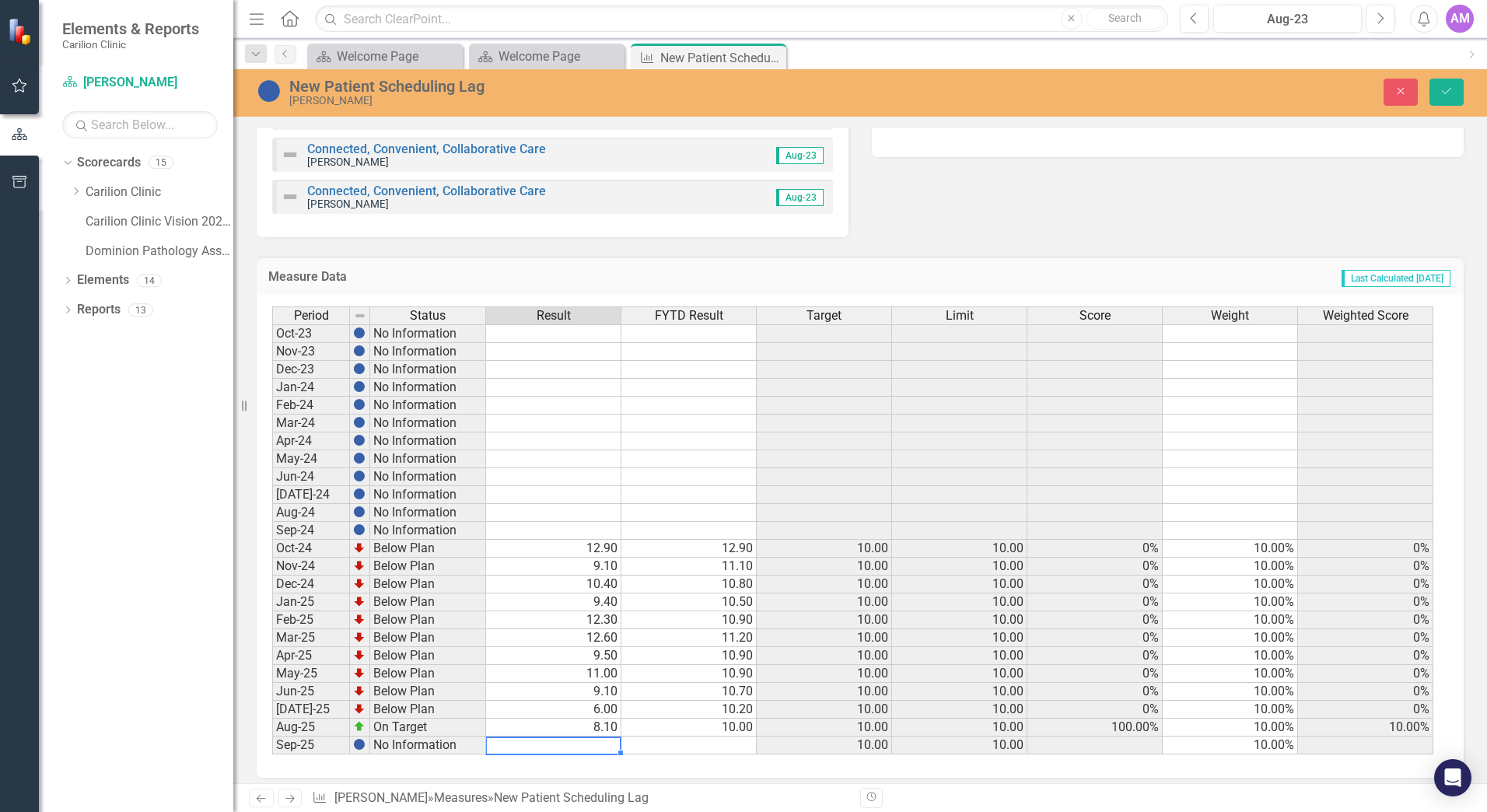
click at [1202, 228] on div "Current Update Aug-23 Next Steps Aug-23 Initiatives Connected, Convenient, Coll…" at bounding box center [860, 42] width 1230 height 389
click at [1449, 94] on icon "Save" at bounding box center [1446, 91] width 14 height 11
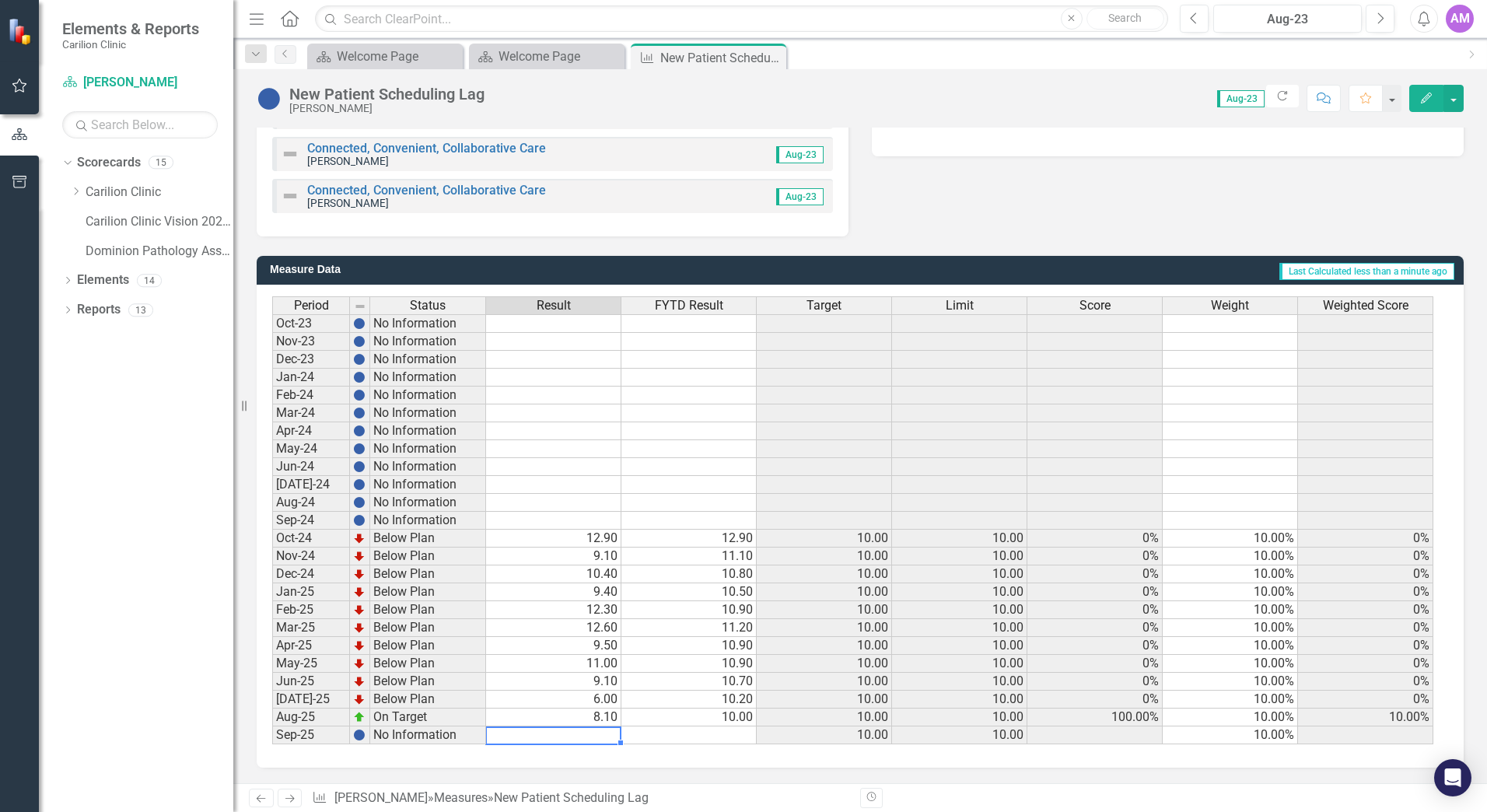
click at [590, 732] on td at bounding box center [554, 735] width 135 height 18
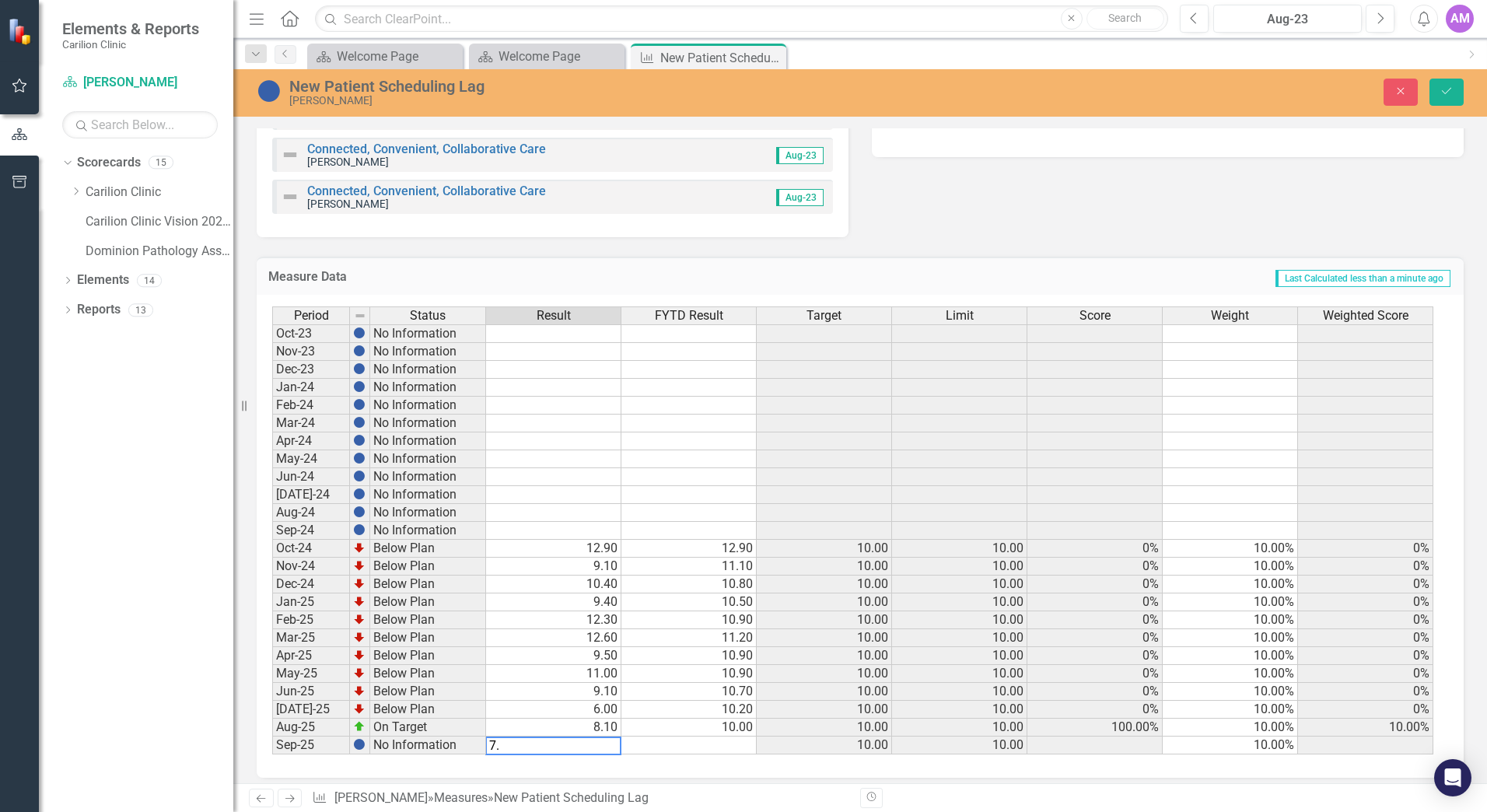
type textarea "7.8"
click at [1448, 92] on icon "Save" at bounding box center [1446, 91] width 14 height 11
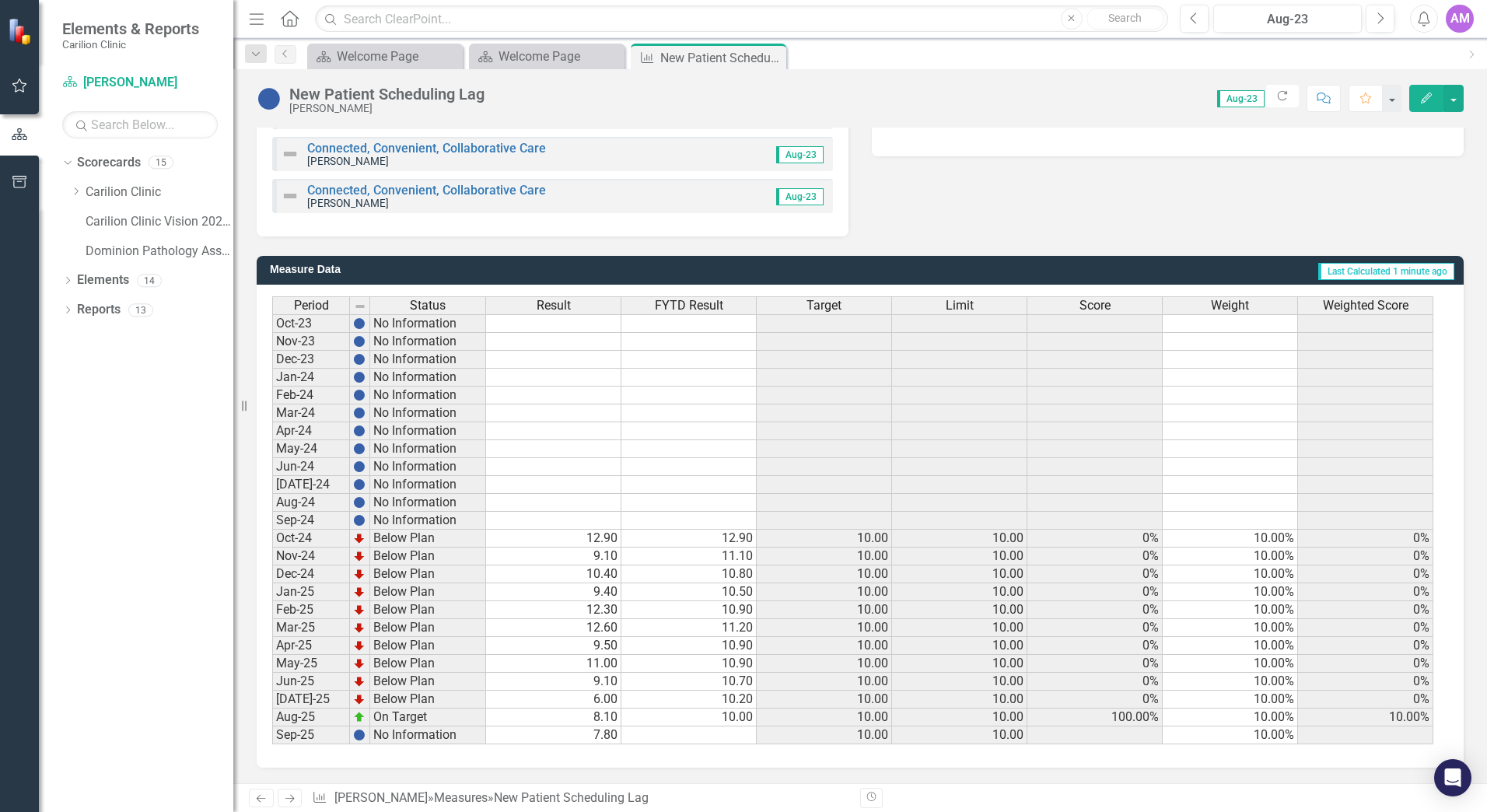
click at [308, 736] on td "Sep-25" at bounding box center [311, 735] width 78 height 18
click at [393, 737] on td "No Information" at bounding box center [428, 735] width 116 height 18
click at [272, 744] on div "Period Status Result FYTD Result Target Limit Score Weight Weighted Score Oct-2…" at bounding box center [272, 520] width 0 height 448
click at [725, 734] on td at bounding box center [689, 735] width 135 height 18
